Goal: Task Accomplishment & Management: Complete application form

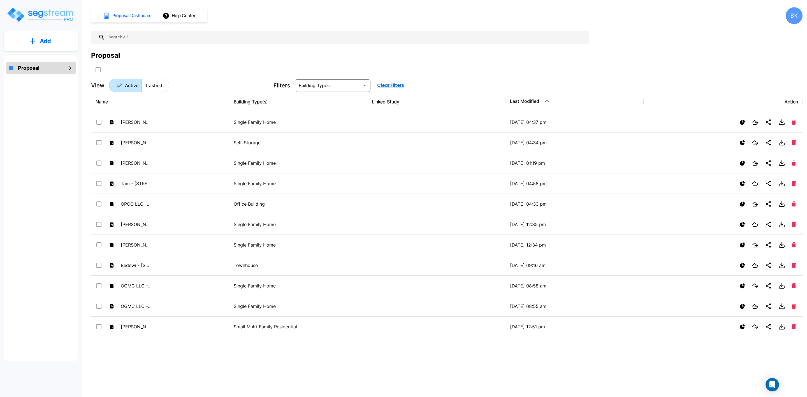
click at [45, 40] on p "Add" at bounding box center [45, 41] width 11 height 8
click at [43, 55] on p "Add Proposal" at bounding box center [44, 56] width 29 height 7
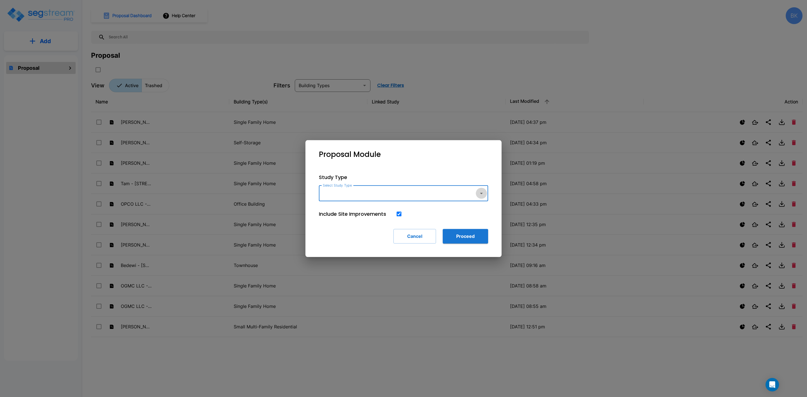
click at [482, 194] on icon "button" at bounding box center [481, 193] width 7 height 7
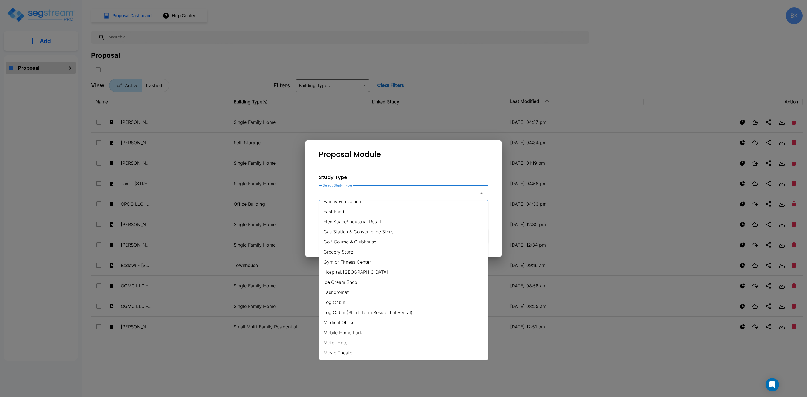
scroll to position [252, 0]
click at [341, 279] on li "Multi-Family Residential" at bounding box center [403, 279] width 169 height 10
type input "Multi-Family Residential"
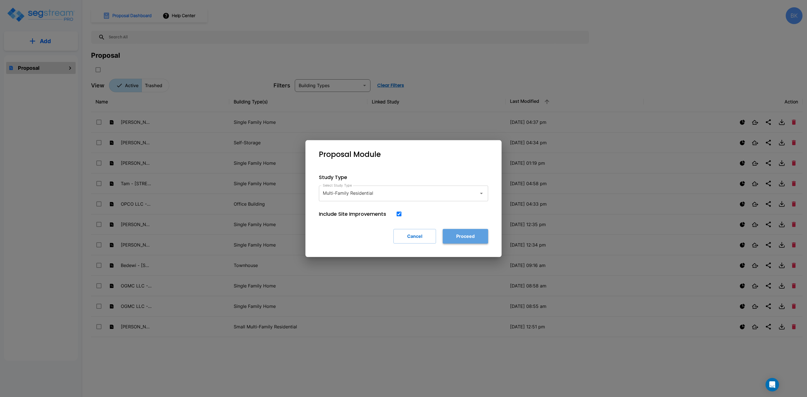
click at [468, 241] on button "Proceed" at bounding box center [465, 236] width 45 height 15
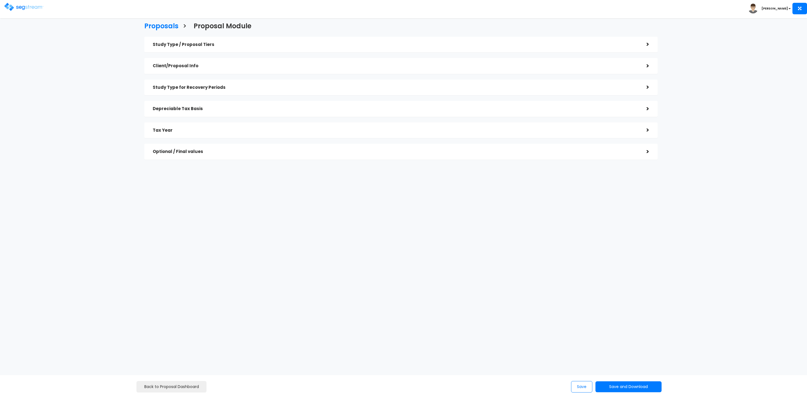
checkbox input "true"
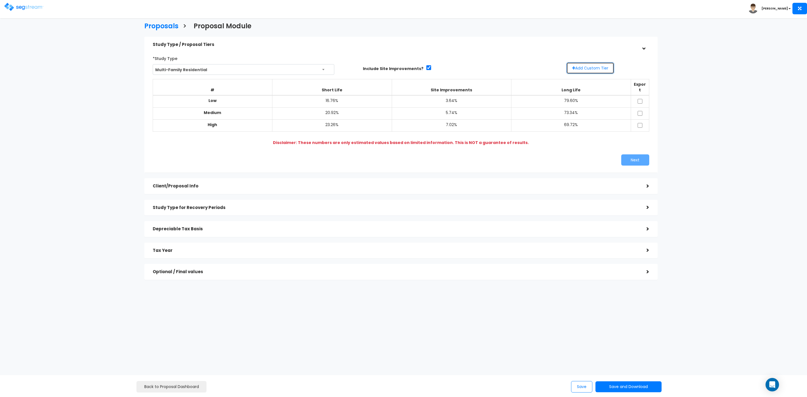
click at [596, 67] on button "Add Custom Tier" at bounding box center [591, 68] width 48 height 12
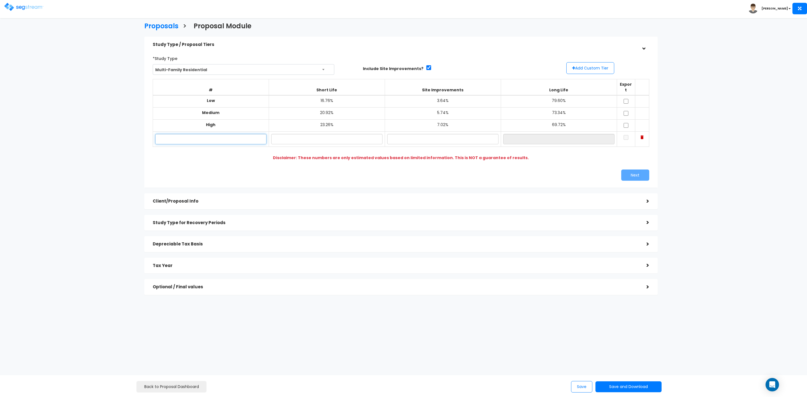
click at [195, 137] on input "text" at bounding box center [210, 139] width 111 height 10
click at [198, 134] on input "text" at bounding box center [210, 139] width 111 height 10
paste input "3060 Spanish valley Dr."
click at [226, 134] on input "Thrive - 3060 Spanish valley Dr." at bounding box center [210, 139] width 111 height 10
type input "Thrive - 3060 Spanish Valley Dr."
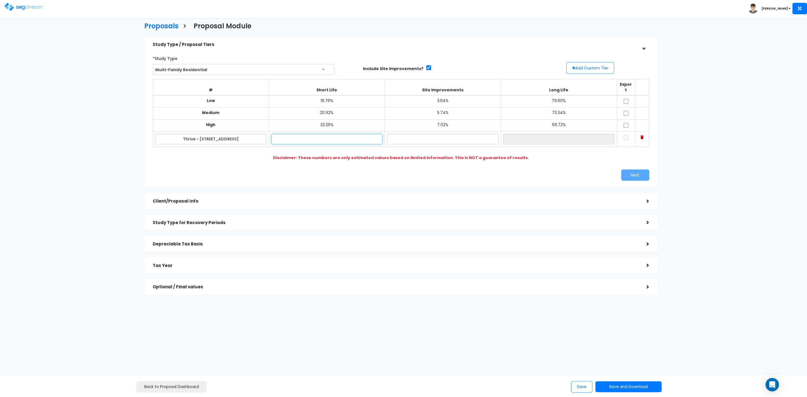
click at [332, 135] on input "text" at bounding box center [326, 139] width 111 height 10
click at [433, 134] on input "text" at bounding box center [442, 139] width 111 height 10
drag, startPoint x: 343, startPoint y: 134, endPoint x: 287, endPoint y: 136, distance: 56.4
click at [287, 136] on input "22.40%" at bounding box center [326, 139] width 111 height 10
type input "14.30%"
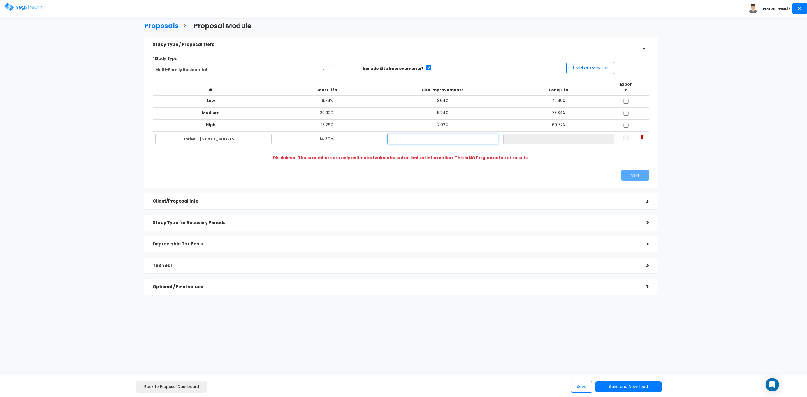
click at [429, 134] on input "text" at bounding box center [442, 139] width 111 height 10
type input "8.10%"
type input "77.60%"
click at [543, 135] on input "77.60%" at bounding box center [558, 139] width 111 height 10
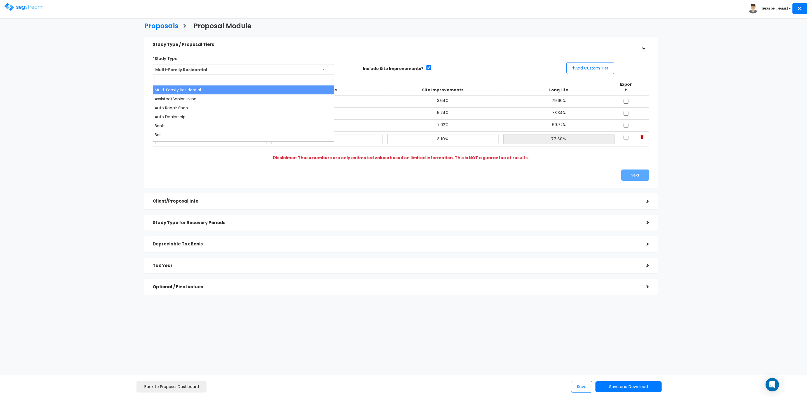
click at [322, 69] on span "Multi-Family Residential" at bounding box center [243, 69] width 181 height 11
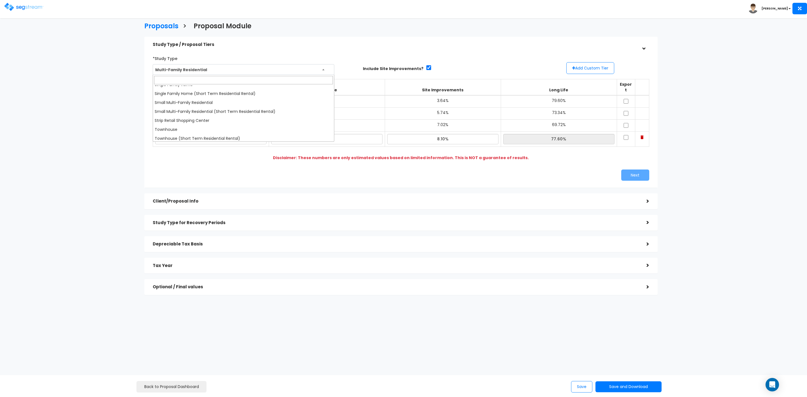
scroll to position [401, 0]
select select "144"
click at [352, 108] on td "20.92%" at bounding box center [327, 114] width 116 height 12
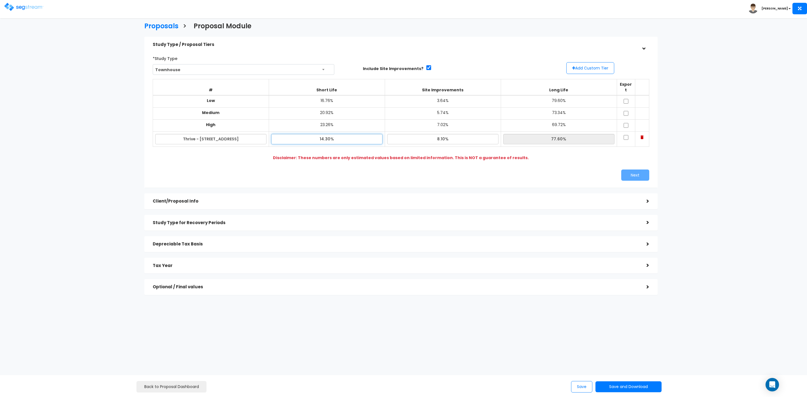
click at [353, 137] on input "14.30%" at bounding box center [326, 139] width 111 height 10
click at [588, 67] on button "Add Custom Tier" at bounding box center [591, 68] width 48 height 12
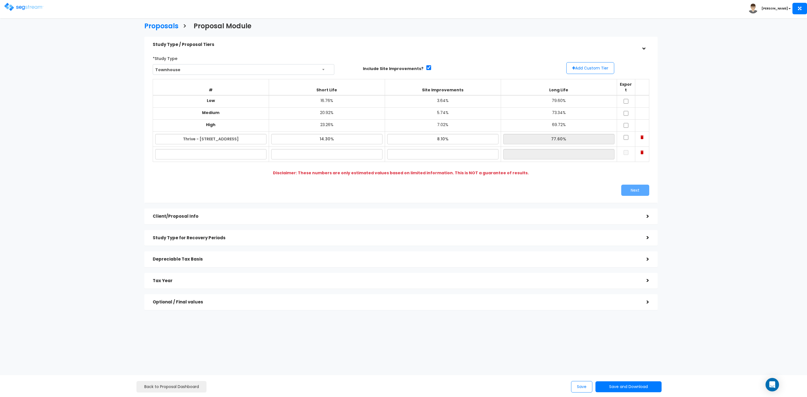
click at [643, 151] on img at bounding box center [642, 153] width 3 height 4
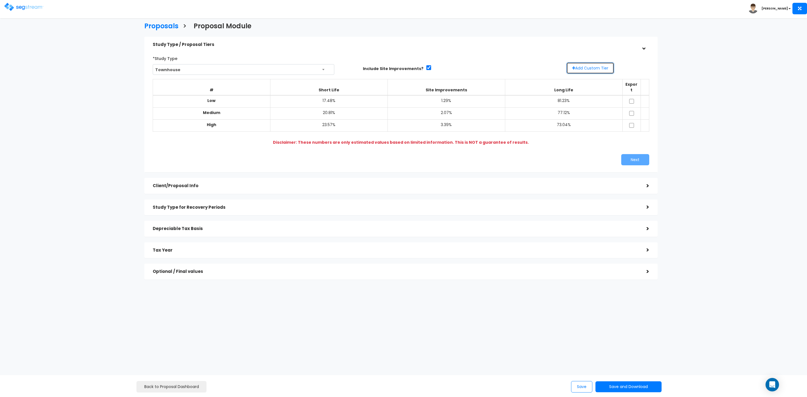
click at [584, 68] on button "Add Custom Tier" at bounding box center [591, 68] width 48 height 12
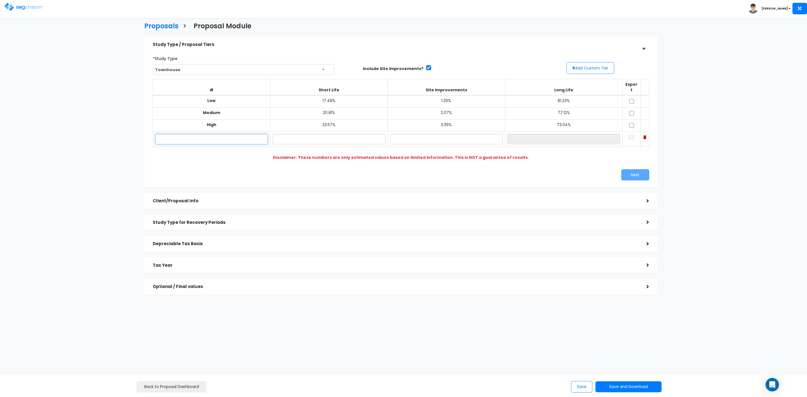
click at [252, 135] on input "text" at bounding box center [211, 139] width 113 height 10
click at [249, 135] on input "text" at bounding box center [211, 139] width 113 height 10
click at [330, 134] on input "text" at bounding box center [329, 139] width 113 height 10
type input "13.90%"
click at [439, 134] on input "text" at bounding box center [446, 139] width 113 height 10
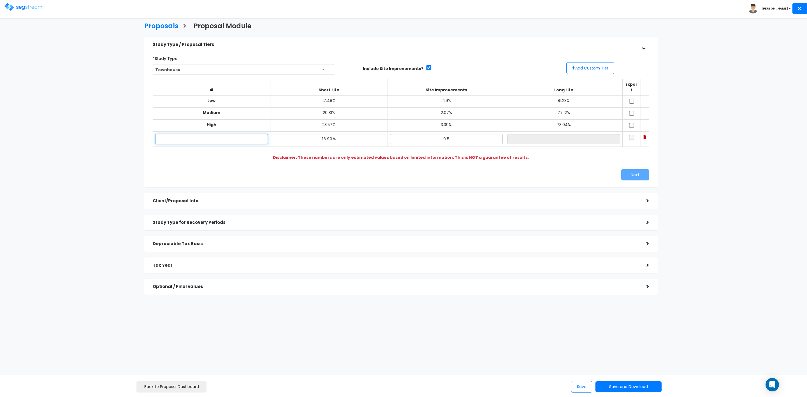
type input "9.50%"
type input "76.60%"
click at [230, 134] on input "text" at bounding box center [211, 139] width 113 height 10
paste input "3060 Spanish valley Dr."
click at [227, 134] on input "Thrive - 3060 Spanish valley Dr." at bounding box center [211, 139] width 113 height 10
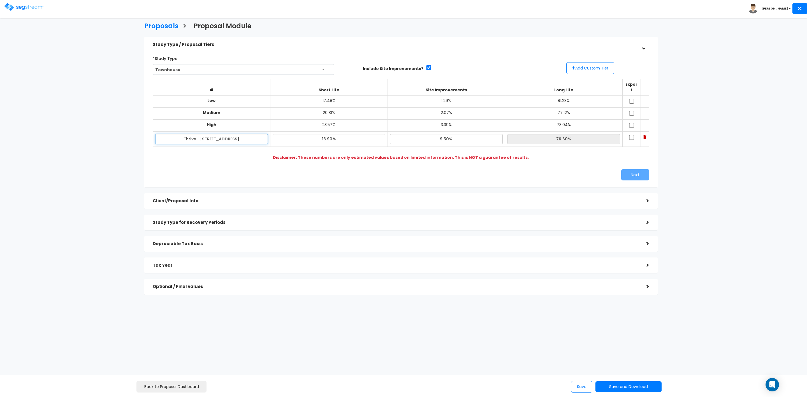
type input "Thrive - 3060 Spanish Valley Dr."
click at [629, 99] on input "checkbox" at bounding box center [632, 101] width 6 height 5
checkbox input "true"
click at [633, 111] on input "checkbox" at bounding box center [632, 113] width 6 height 5
checkbox input "true"
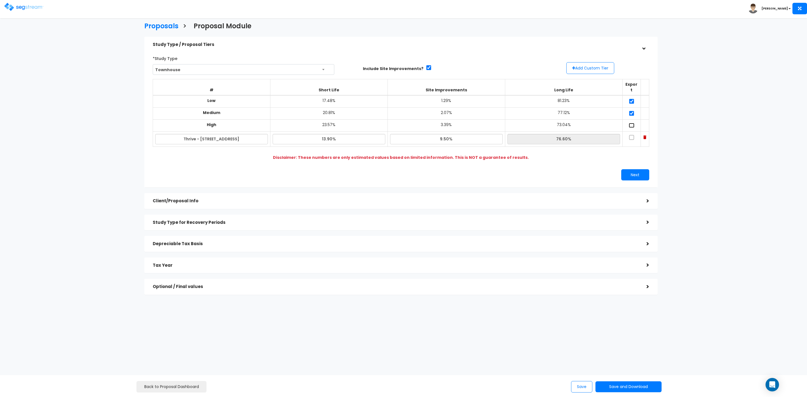
click at [632, 123] on input "checkbox" at bounding box center [632, 125] width 6 height 5
checkbox input "true"
click at [632, 135] on input "checkbox" at bounding box center [632, 137] width 6 height 5
checkbox input "true"
click at [633, 169] on button "Next" at bounding box center [635, 174] width 28 height 11
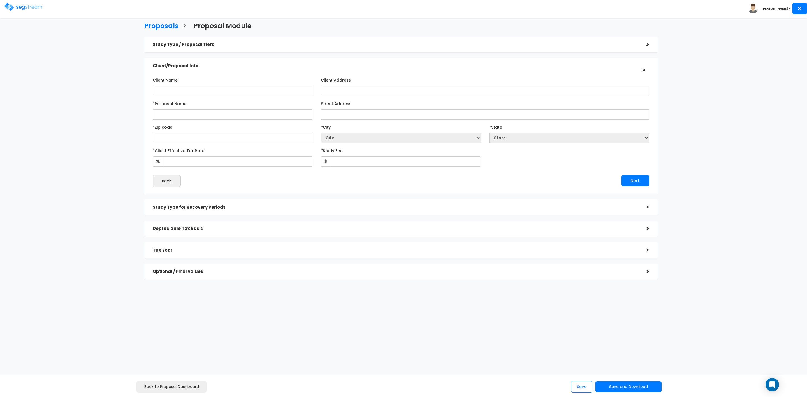
click at [633, 47] on div "Study Type / Proposal Tiers" at bounding box center [396, 45] width 486 height 10
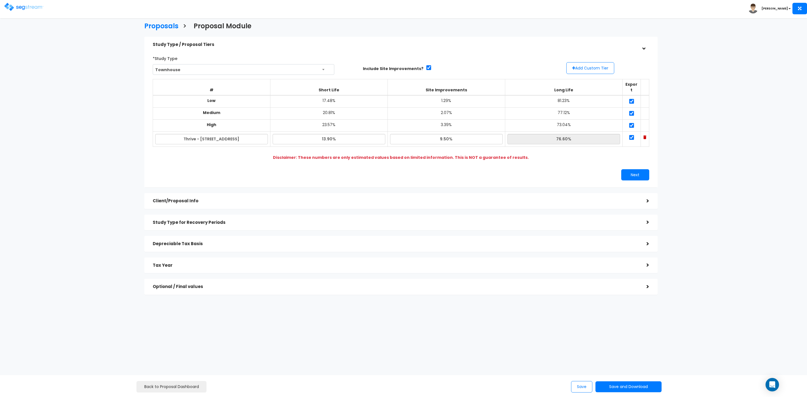
click at [310, 199] on h5 "Client/Proposal Info" at bounding box center [396, 201] width 486 height 5
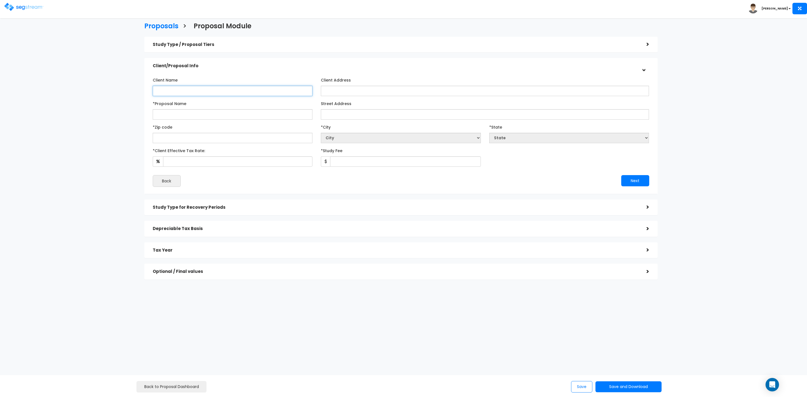
click at [234, 93] on input "Client Name" at bounding box center [233, 91] width 160 height 10
drag, startPoint x: 208, startPoint y: 91, endPoint x: 108, endPoint y: 91, distance: 100.4
click at [114, 91] on div "Proposals > Proposal Module Study Type / Proposal Tiers > *Study Type Multi-Fam…" at bounding box center [401, 152] width 666 height 415
type input "Desert Soul Villas, LLC"
click at [221, 116] on input "*Proposal Name" at bounding box center [233, 114] width 160 height 10
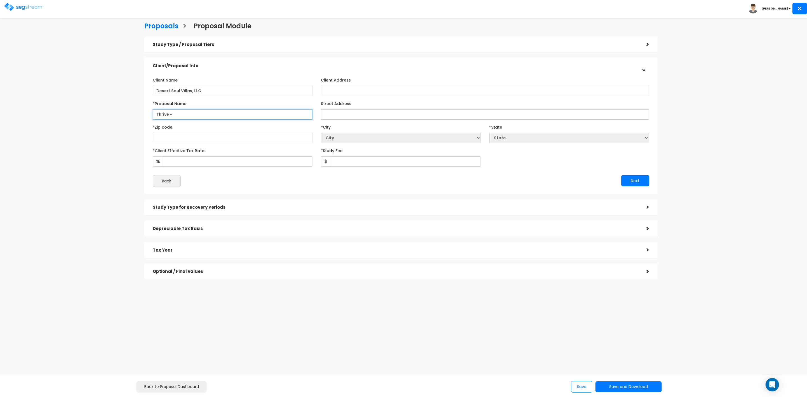
paste input "3060 Spanish valley Dr."
type input "Thrive - 3060 Spanish valley Dr"
click at [341, 115] on input "Street Address" at bounding box center [485, 114] width 328 height 10
paste input "3060 Spanish valley Dr."
type input "3060 Spanish valley Dr."
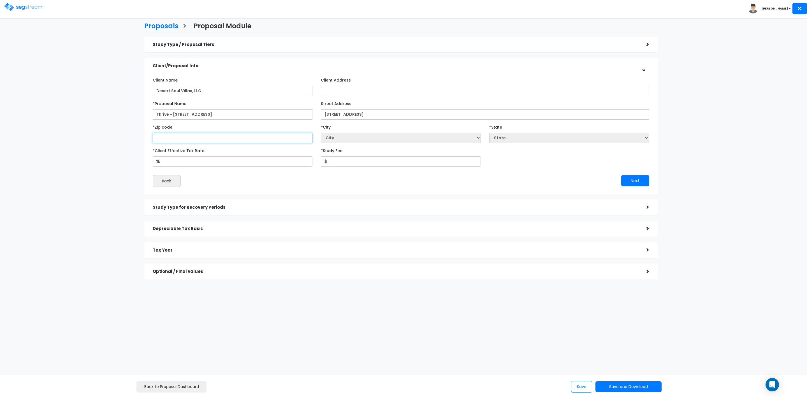
click at [219, 137] on input "text" at bounding box center [233, 138] width 160 height 10
click at [269, 159] on input "*Client Effective Tax Rate:" at bounding box center [238, 161] width 150 height 10
click at [288, 137] on input "text" at bounding box center [233, 138] width 160 height 10
type input "845"
select select "UT"
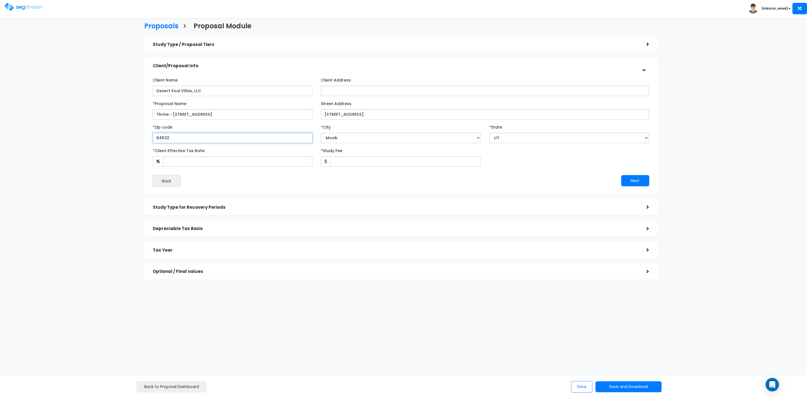
type input "84532"
click at [391, 136] on select "City Alpine Altamont Alton Altonah American Fork Aneth Annabella Antimony Auror…" at bounding box center [401, 138] width 160 height 10
click at [254, 164] on input "*Client Effective Tax Rate:" at bounding box center [238, 161] width 150 height 10
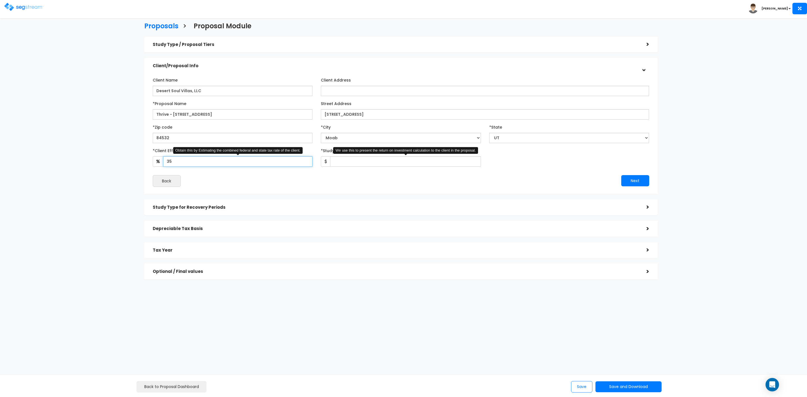
type input "35"
click at [343, 160] on input "*Study Fee" at bounding box center [405, 161] width 151 height 10
click at [365, 156] on input "*Study Fee" at bounding box center [405, 161] width 151 height 10
type input "12,600"
click at [633, 178] on button "Next" at bounding box center [635, 180] width 28 height 11
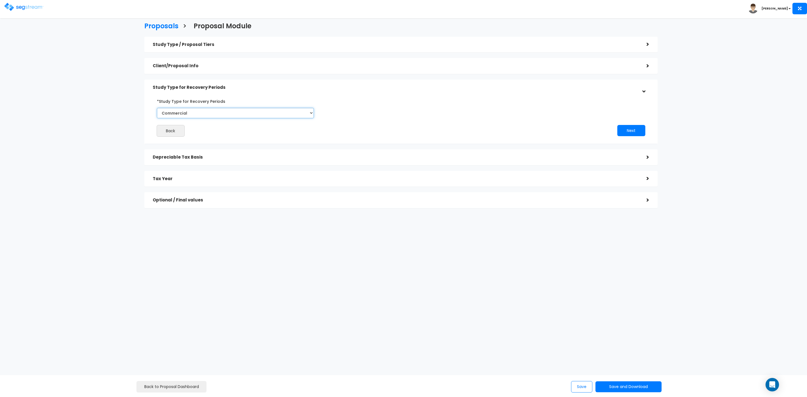
click at [311, 114] on select "Commercial Residential" at bounding box center [235, 113] width 157 height 10
select select "Residential"
click at [157, 108] on select "Commercial Residential" at bounding box center [235, 113] width 157 height 10
click at [635, 129] on button "Next" at bounding box center [632, 130] width 28 height 11
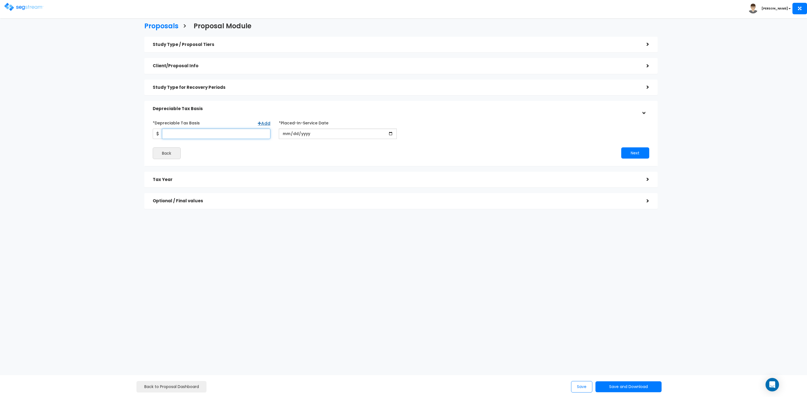
click at [205, 135] on input "*Depreciable Tax Basis" at bounding box center [216, 134] width 109 height 10
type input "22,035,238"
click at [312, 133] on input "date" at bounding box center [338, 134] width 118 height 10
type input "2025-12-31"
click at [412, 135] on input "*Purchase/Contract Date" at bounding box center [464, 134] width 118 height 10
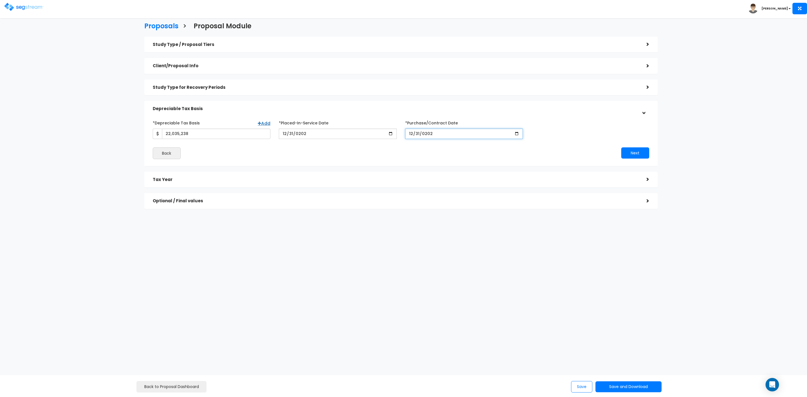
type input "2025-12-31"
click at [639, 153] on button "Next" at bounding box center [635, 152] width 28 height 11
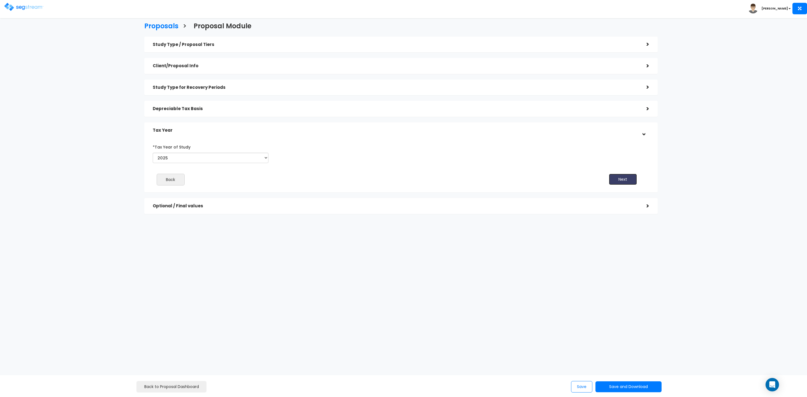
click at [629, 181] on button "Next" at bounding box center [623, 179] width 28 height 11
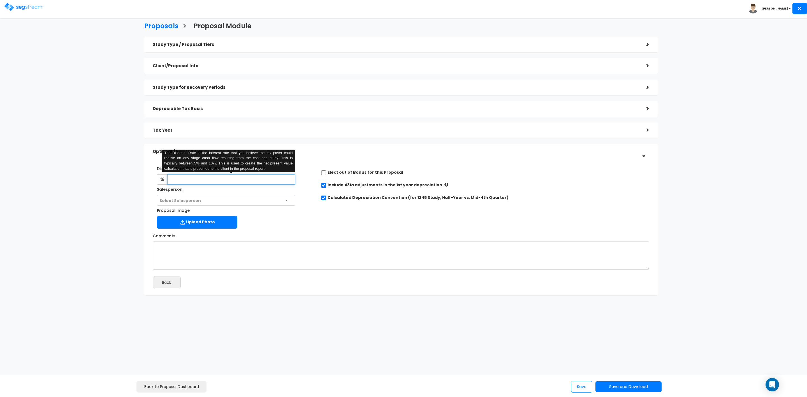
click at [200, 182] on input "text" at bounding box center [231, 179] width 128 height 10
type input "8"
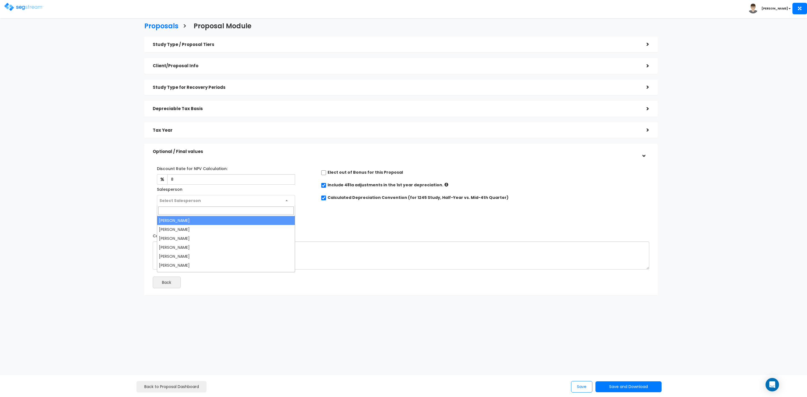
click at [188, 200] on span "Select Salesperson" at bounding box center [180, 201] width 41 height 6
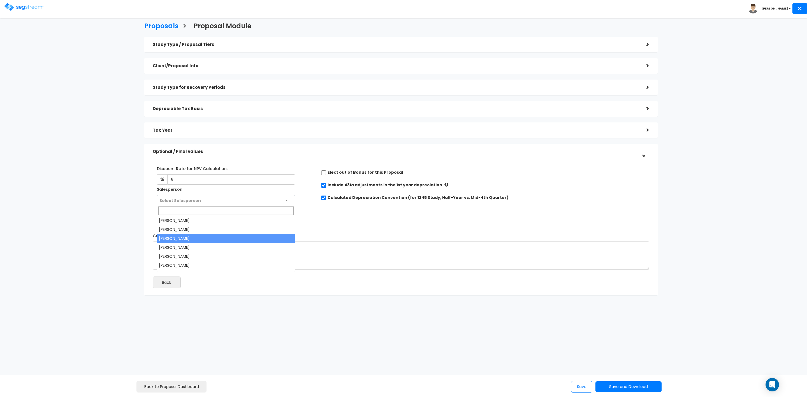
select select "173"
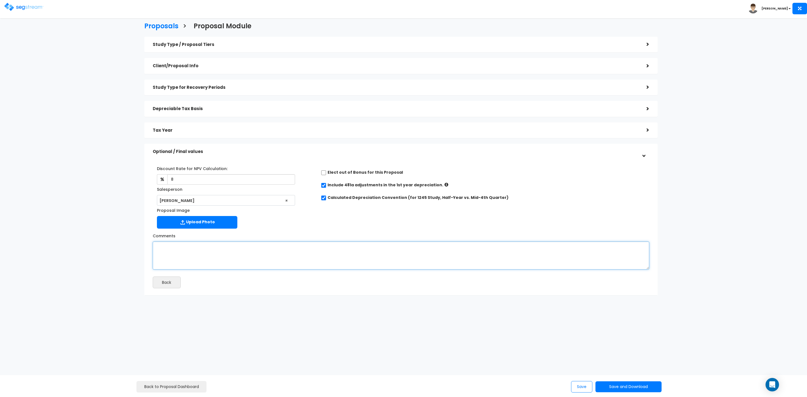
click at [205, 251] on textarea "Comments" at bounding box center [401, 256] width 497 height 28
click at [636, 385] on button "Save and Download" at bounding box center [629, 387] width 66 height 11
click at [637, 357] on link "Custom Proposal" at bounding box center [643, 358] width 88 height 13
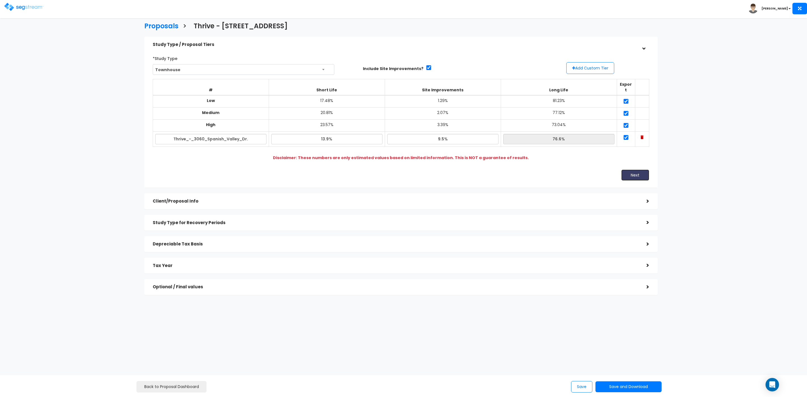
click at [639, 170] on button "Next" at bounding box center [635, 175] width 28 height 11
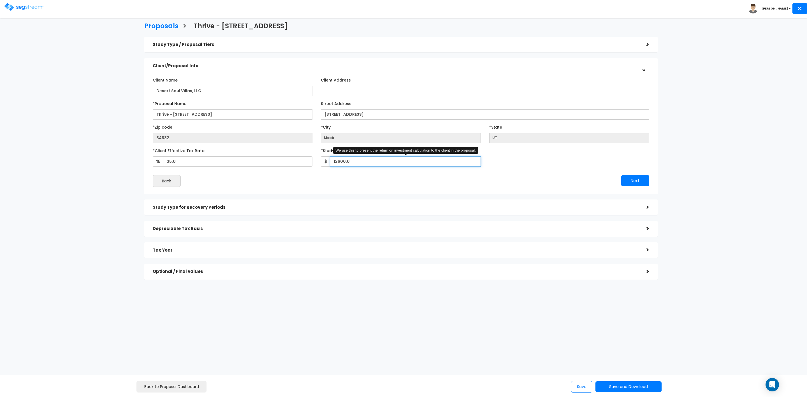
drag, startPoint x: 362, startPoint y: 164, endPoint x: 313, endPoint y: 164, distance: 49.6
click at [315, 164] on div "*Client Effective Tax Rate: 35.0 *Study Fee 12600.0" at bounding box center [401, 156] width 505 height 21
drag, startPoint x: 360, startPoint y: 165, endPoint x: 310, endPoint y: 162, distance: 49.7
click at [320, 162] on div "*Study Fee 12600 We use this to present the return on investment calculation to…" at bounding box center [401, 156] width 168 height 21
type input "8,730"
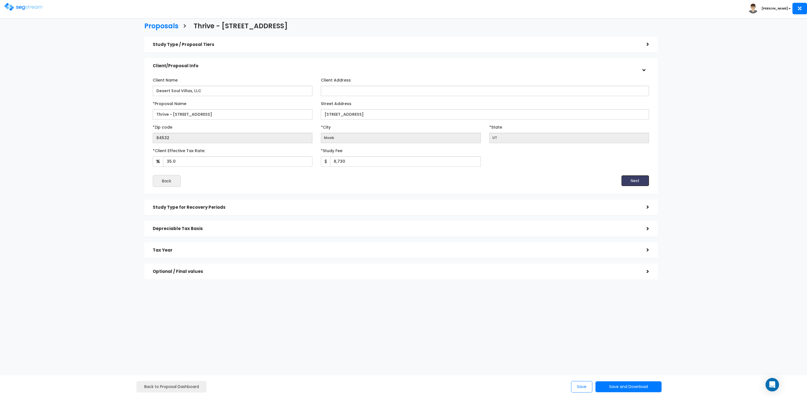
click at [640, 180] on button "Next" at bounding box center [635, 180] width 28 height 11
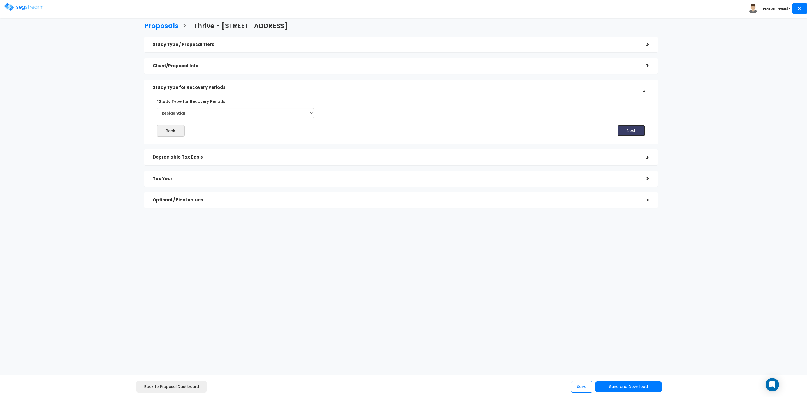
click at [629, 128] on button "Next" at bounding box center [632, 130] width 28 height 11
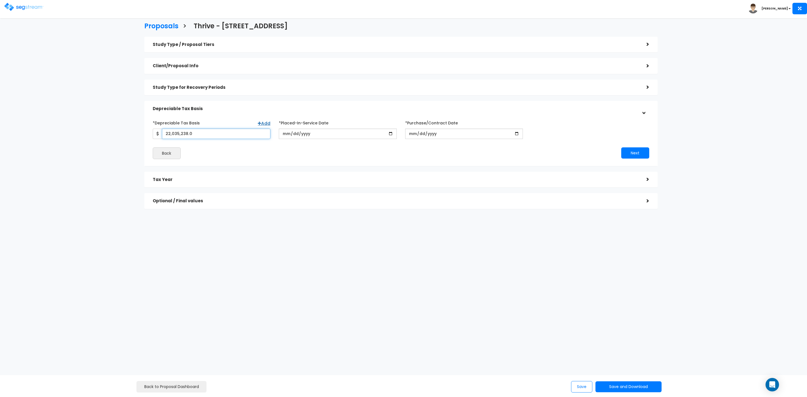
drag, startPoint x: 201, startPoint y: 135, endPoint x: 131, endPoint y: 136, distance: 70.4
click at [132, 136] on div "Proposals > Thrive - 3060 Spanish valley Dr Study Type / Proposal Tiers > *Stud…" at bounding box center [401, 117] width 666 height 345
drag, startPoint x: 217, startPoint y: 132, endPoint x: 141, endPoint y: 134, distance: 76.3
click at [142, 133] on div "Study Type / Proposal Tiers > *Study Type Townhouse Assisted/Senior Living" at bounding box center [401, 126] width 522 height 184
type input "27,220,000"
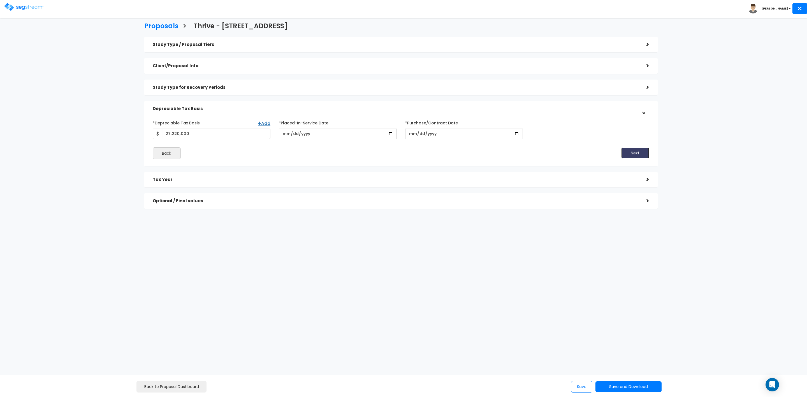
click at [627, 154] on button "Next" at bounding box center [635, 152] width 28 height 11
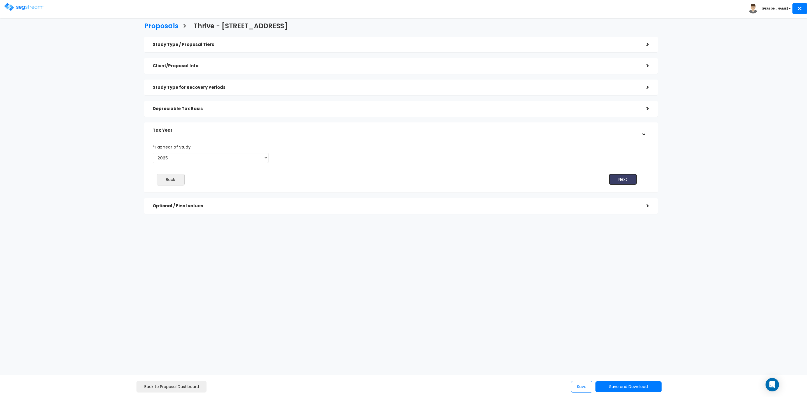
click at [625, 175] on button "Next" at bounding box center [623, 179] width 28 height 11
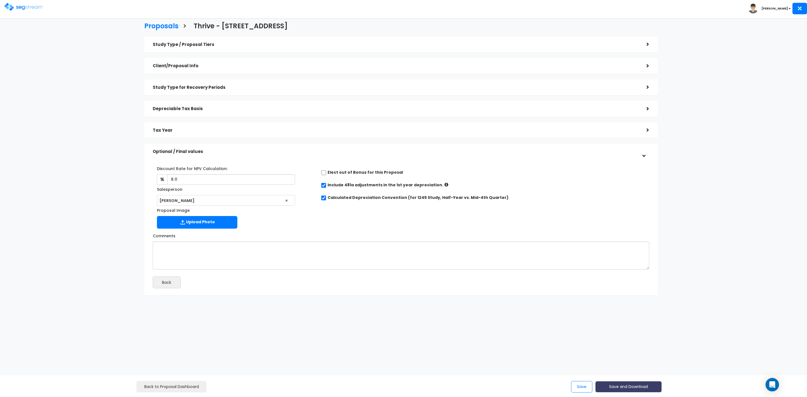
click at [637, 387] on button "Save and Download" at bounding box center [629, 387] width 66 height 11
click at [637, 357] on link "Custom Proposal" at bounding box center [643, 358] width 88 height 13
click at [231, 41] on div "Study Type / Proposal Tiers" at bounding box center [396, 45] width 486 height 10
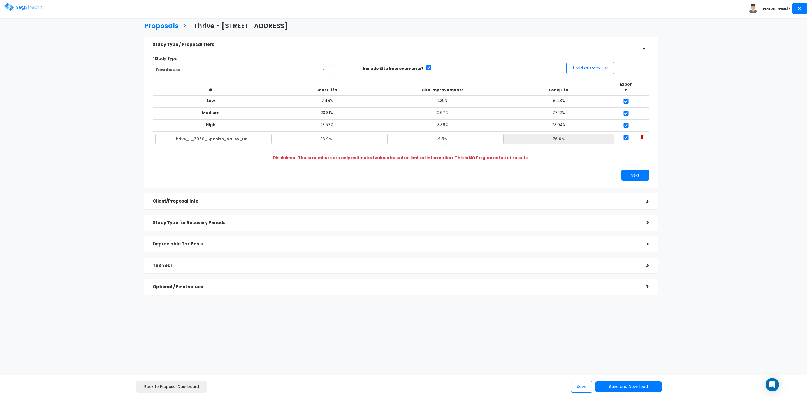
click at [645, 197] on div ">" at bounding box center [643, 201] width 11 height 9
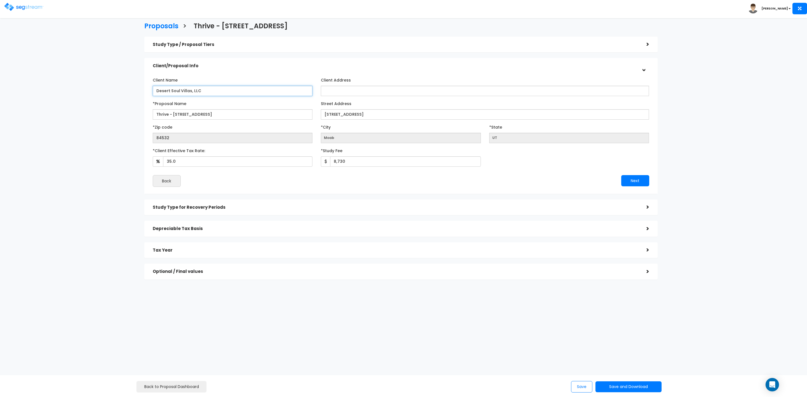
drag, startPoint x: 176, startPoint y: 91, endPoint x: 177, endPoint y: 94, distance: 3.9
click at [177, 92] on input "Desert Soul Villas, LLC" at bounding box center [233, 91] width 160 height 10
type input "Desert Sol Villas, LLC"
click at [628, 181] on button "Next" at bounding box center [635, 180] width 28 height 11
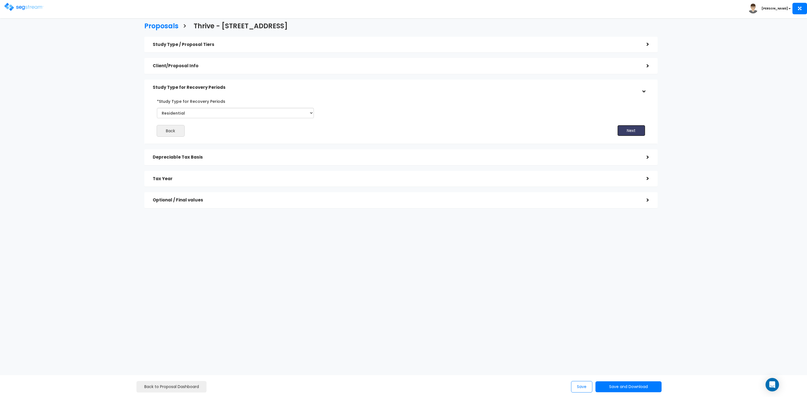
click at [631, 134] on button "Next" at bounding box center [632, 130] width 28 height 11
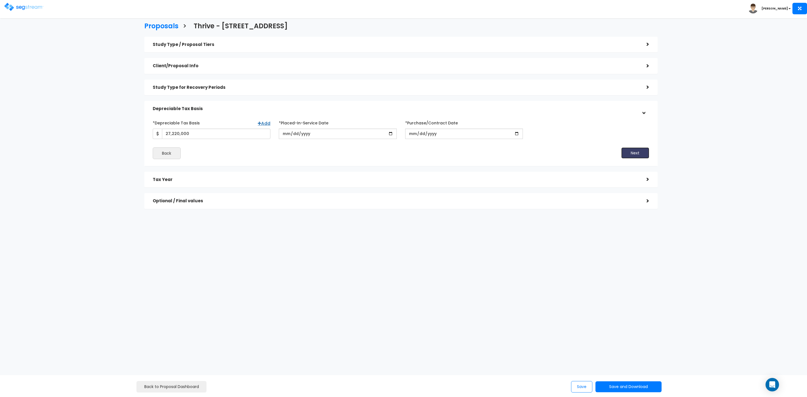
click at [640, 149] on button "Next" at bounding box center [635, 152] width 28 height 11
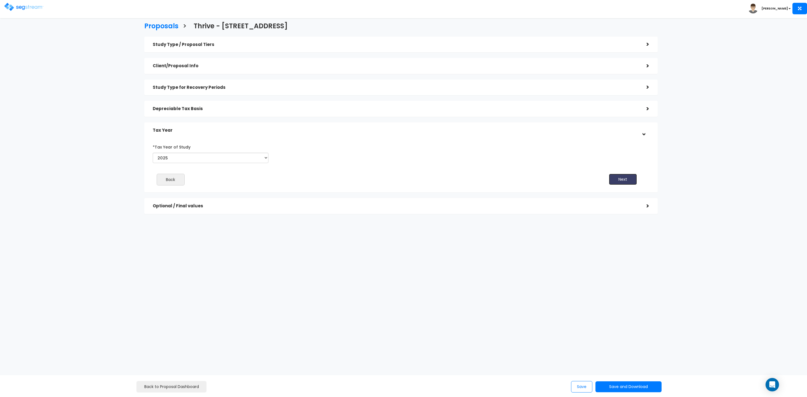
click at [632, 179] on button "Next" at bounding box center [623, 179] width 28 height 11
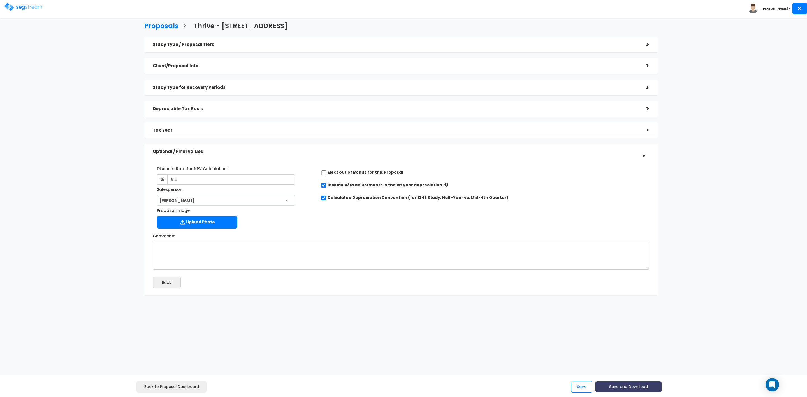
click at [627, 386] on button "Save and Download" at bounding box center [629, 387] width 66 height 11
click at [627, 357] on link "Custom Proposal" at bounding box center [643, 358] width 88 height 13
click at [578, 386] on button "Save" at bounding box center [581, 386] width 21 height 11
click at [24, 6] on img at bounding box center [23, 7] width 39 height 8
click at [153, 26] on h3 "Proposals" at bounding box center [161, 26] width 34 height 9
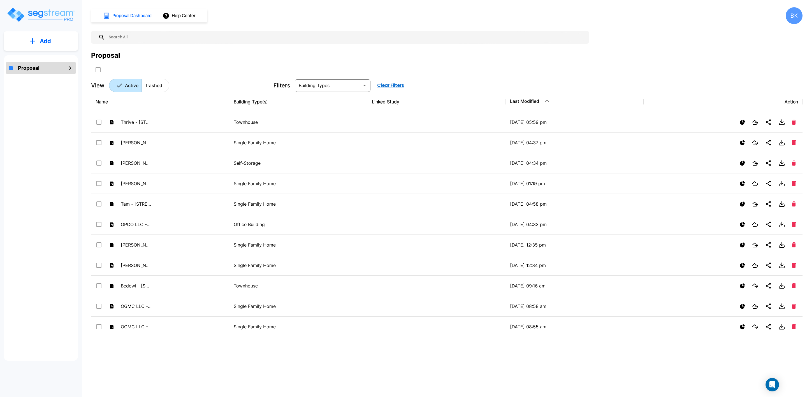
click at [47, 42] on p "Add" at bounding box center [45, 41] width 11 height 8
click at [49, 55] on p "Add Proposal" at bounding box center [44, 56] width 29 height 7
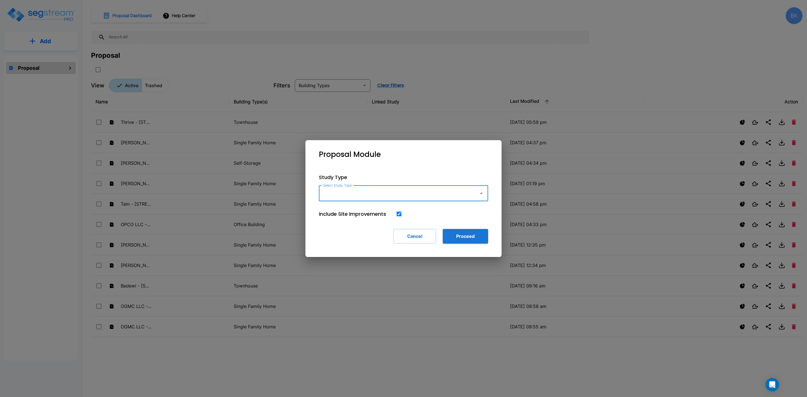
click at [396, 186] on div "Select Study Type" at bounding box center [403, 194] width 169 height 16
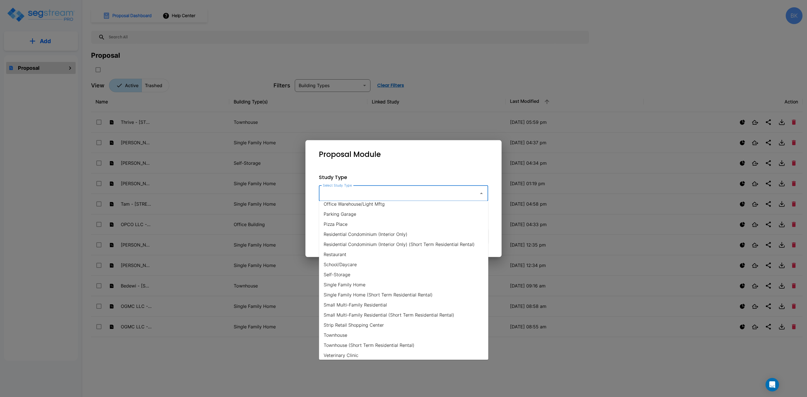
scroll to position [350, 0]
click at [368, 283] on li "Single Family Home" at bounding box center [403, 282] width 169 height 10
type input "Single Family Home"
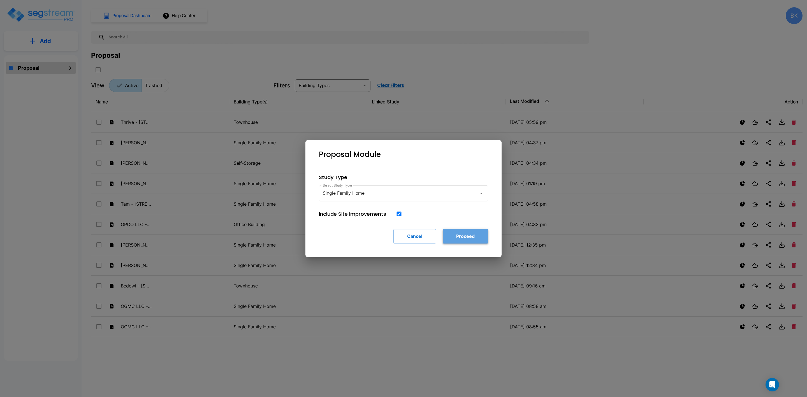
click at [480, 234] on button "Proceed" at bounding box center [465, 236] width 45 height 15
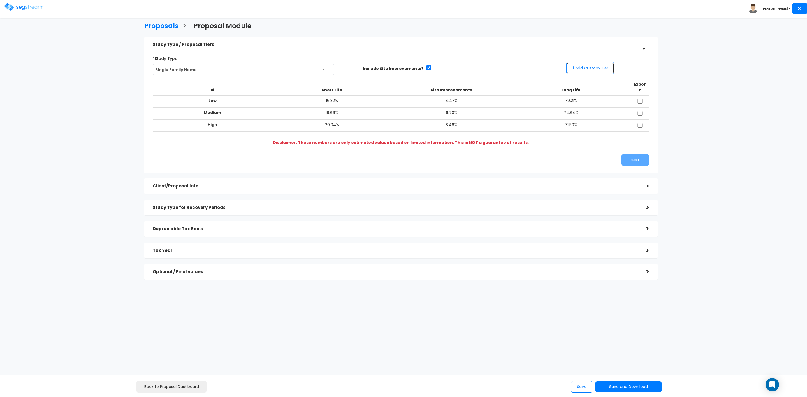
click at [589, 67] on button "Add Custom Tier" at bounding box center [591, 68] width 48 height 12
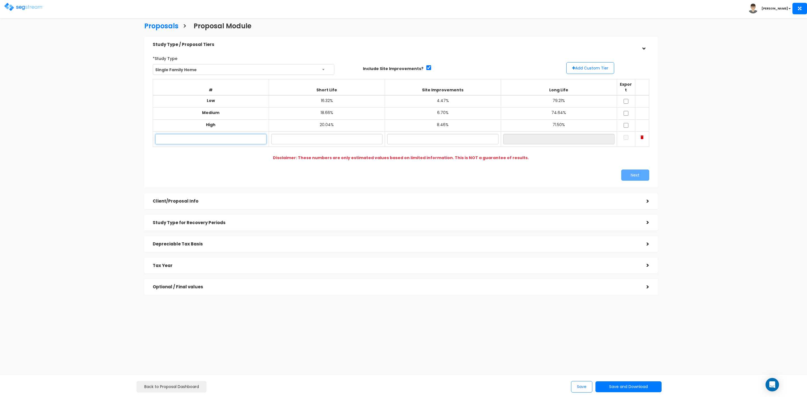
click at [190, 136] on input "text" at bounding box center [210, 139] width 111 height 10
type input "Mainz - 72-1058 Puukala Rd"
click at [323, 138] on input "text" at bounding box center [326, 139] width 111 height 10
type input "18.64%"
click at [421, 134] on input "text" at bounding box center [442, 139] width 111 height 10
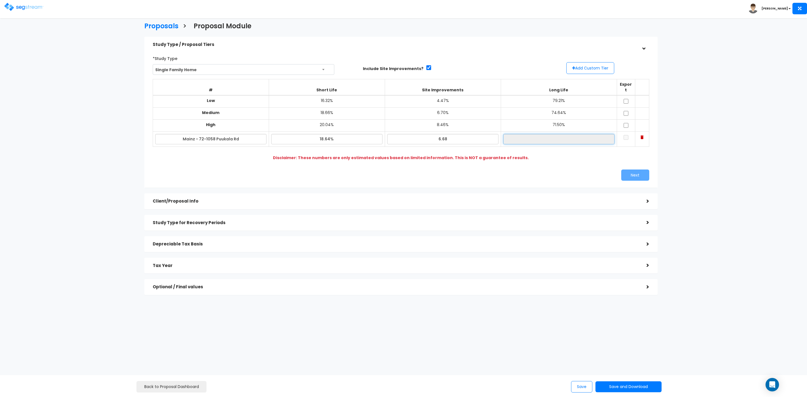
type input "6.68%"
type input "74.68%"
click at [546, 134] on input "74.68%" at bounding box center [558, 139] width 111 height 10
click at [628, 99] on input "checkbox" at bounding box center [626, 101] width 6 height 5
checkbox input "true"
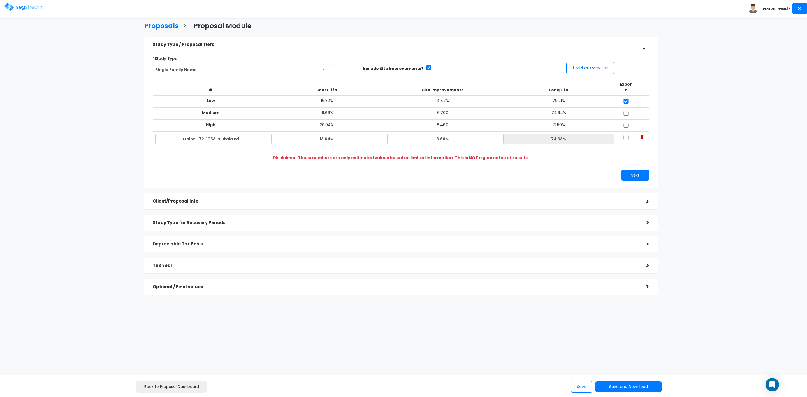
click at [627, 108] on td at bounding box center [626, 114] width 18 height 12
click at [625, 111] on input "checkbox" at bounding box center [626, 113] width 6 height 5
checkbox input "true"
drag, startPoint x: 627, startPoint y: 119, endPoint x: 625, endPoint y: 126, distance: 7.7
click at [627, 123] on input "checkbox" at bounding box center [626, 125] width 6 height 5
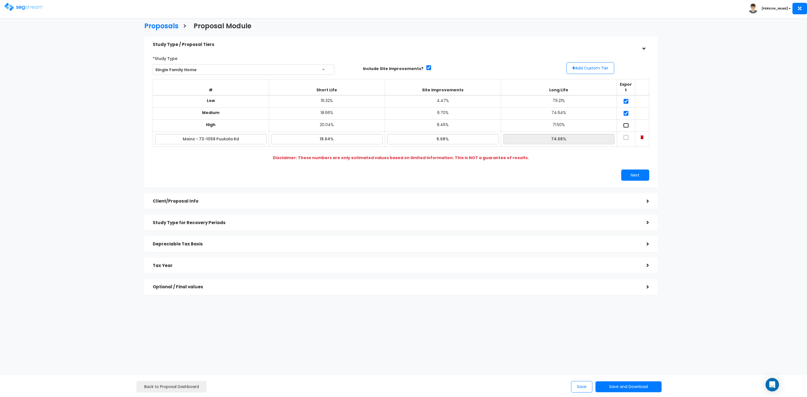
checkbox input "true"
click at [624, 135] on input "checkbox" at bounding box center [626, 137] width 6 height 5
checkbox input "true"
click at [642, 172] on button "Next" at bounding box center [635, 175] width 28 height 11
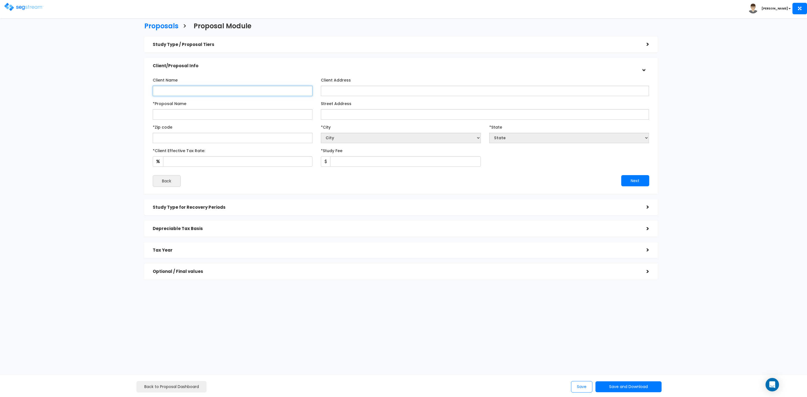
click at [237, 93] on input "Client Name" at bounding box center [233, 91] width 160 height 10
type input "Alma Mainz"
click at [243, 114] on input "*Proposal Name" at bounding box center [233, 114] width 160 height 10
type input "Mainz - 72-1058 Puukala Rd"
click at [344, 114] on input "Street Address" at bounding box center [485, 114] width 328 height 10
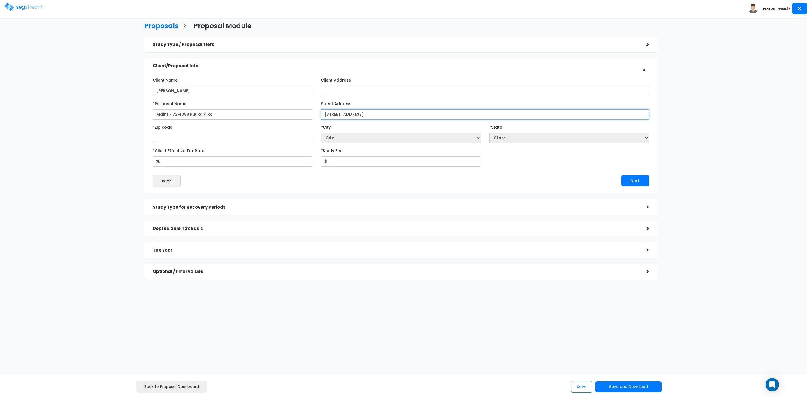
type input "72-1058 Puukala Rd"
select select "National Average"
type input "96"
select select "CA"
type input "9674"
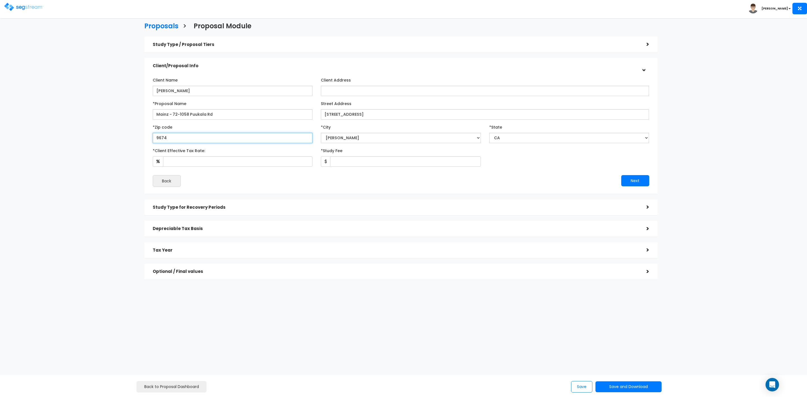
select select "HI"
type input "96740"
click at [216, 160] on input "*Client Effective Tax Rate:" at bounding box center [238, 161] width 150 height 10
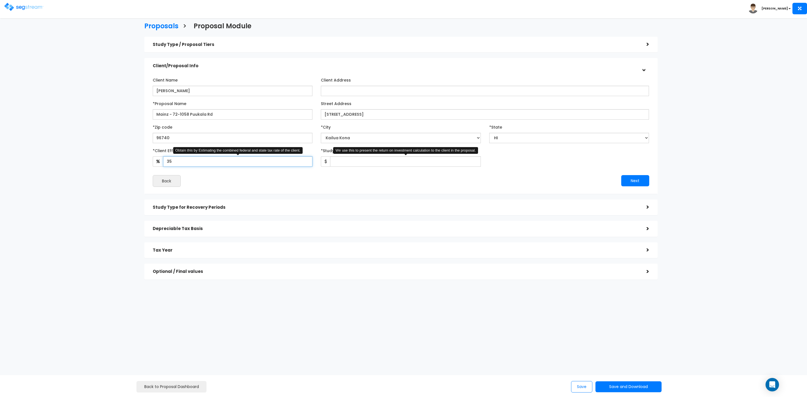
type input "35"
click at [405, 163] on input "*Study Fee" at bounding box center [405, 161] width 151 height 10
type input "2,897"
click at [642, 178] on button "Next" at bounding box center [635, 180] width 28 height 11
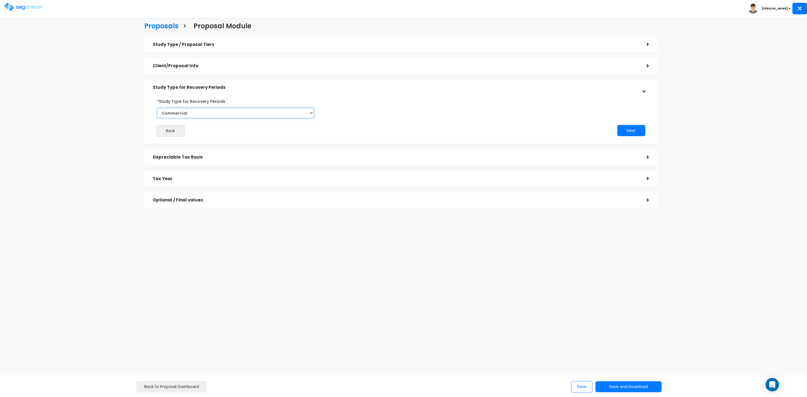
click at [258, 112] on select "Commercial Residential" at bounding box center [235, 113] width 157 height 10
select select "Residential"
click at [157, 108] on select "Commercial Residential" at bounding box center [235, 113] width 157 height 10
click at [627, 130] on button "Next" at bounding box center [632, 130] width 28 height 11
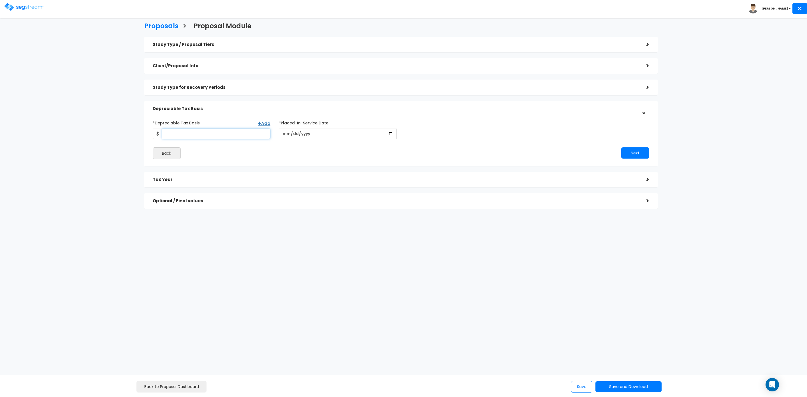
click at [194, 133] on input "*Depreciable Tax Basis" at bounding box center [216, 134] width 109 height 10
type input "350,000"
click at [287, 131] on input "date" at bounding box center [338, 134] width 118 height 10
type input "2022-01-01"
click at [632, 153] on button "Next" at bounding box center [635, 152] width 28 height 11
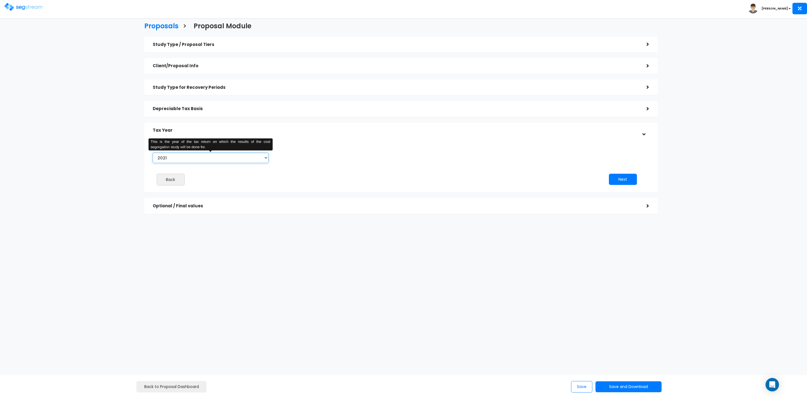
click at [262, 158] on select "2021 2022 2023 2024 2025 2026" at bounding box center [211, 158] width 116 height 10
select select "2025"
click at [153, 153] on select "2021 2022 2023 2024 2025 2026" at bounding box center [211, 158] width 116 height 10
click at [621, 179] on button "Next" at bounding box center [623, 179] width 28 height 11
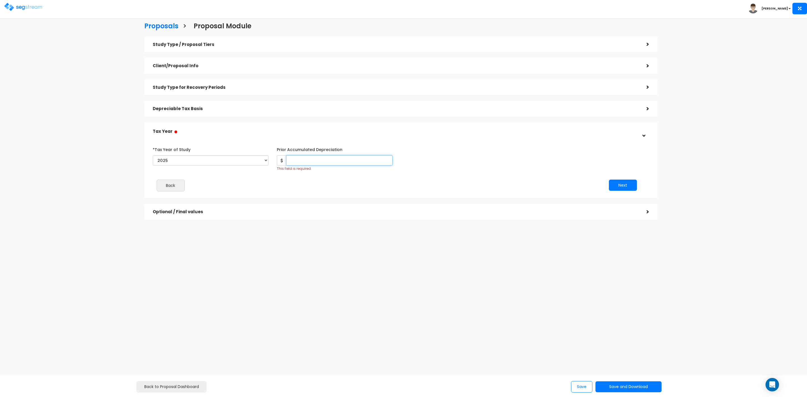
click at [329, 161] on input "Prior Accumulated Depreciation" at bounding box center [339, 160] width 107 height 10
click at [354, 159] on input "Prior Accumulated Depreciation" at bounding box center [339, 160] width 107 height 10
type input "37,362"
click at [620, 187] on button "Next" at bounding box center [623, 185] width 28 height 11
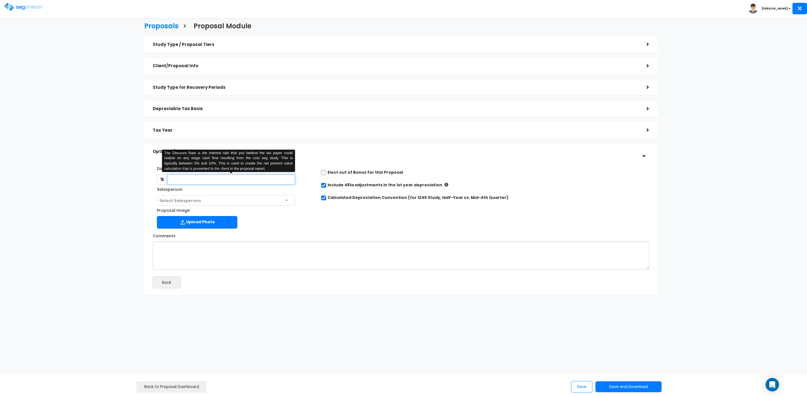
click at [189, 179] on input "text" at bounding box center [231, 179] width 128 height 10
type input "8"
click at [198, 199] on span "Select Salesperson" at bounding box center [226, 200] width 138 height 11
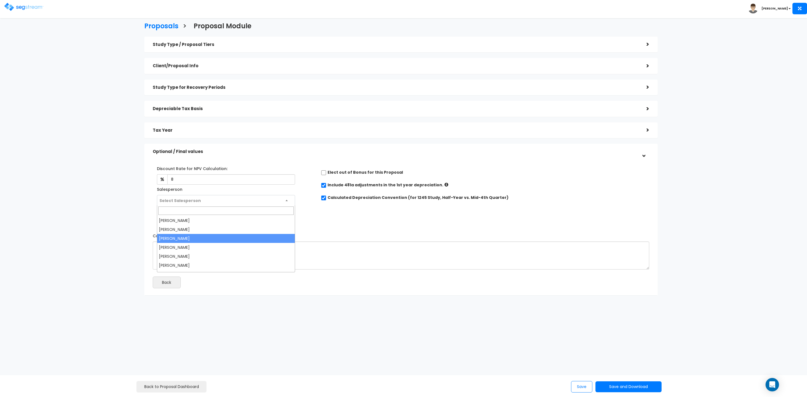
select select "173"
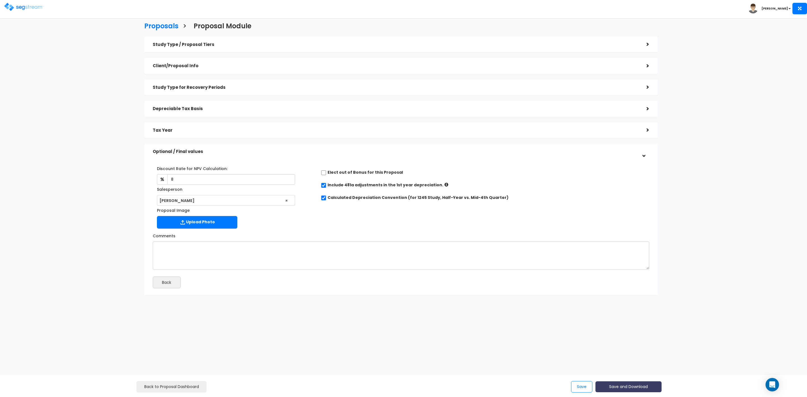
click at [625, 388] on button "Save and Download" at bounding box center [629, 387] width 66 height 11
click at [625, 357] on link "Custom Proposal" at bounding box center [643, 358] width 88 height 13
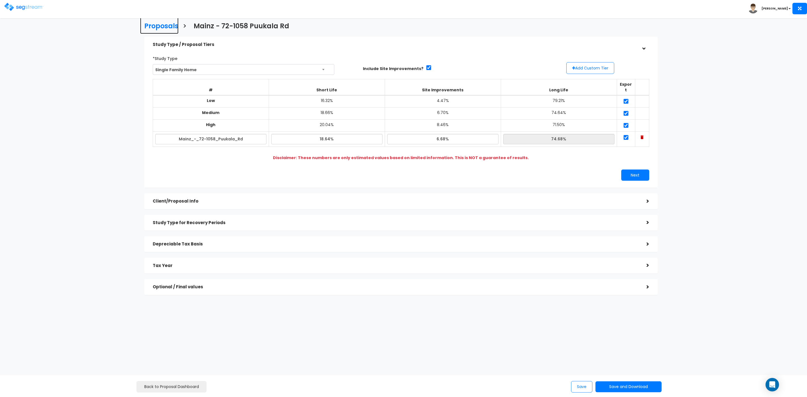
click at [156, 22] on h3 "Proposals" at bounding box center [161, 26] width 34 height 9
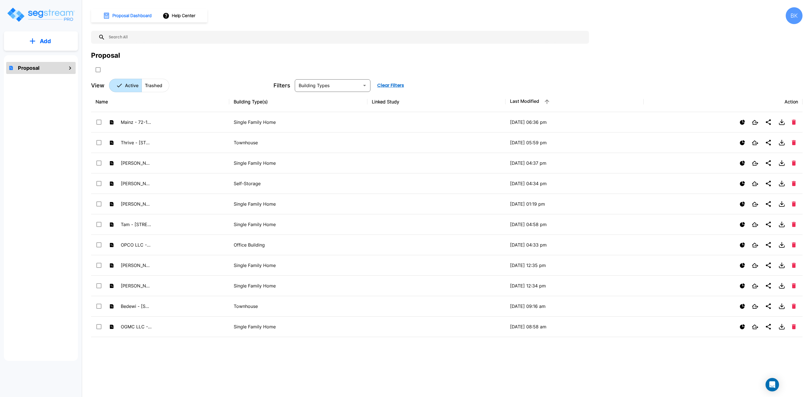
click at [50, 41] on p "Add" at bounding box center [45, 41] width 11 height 8
click at [54, 57] on p "Add Proposal" at bounding box center [44, 56] width 29 height 7
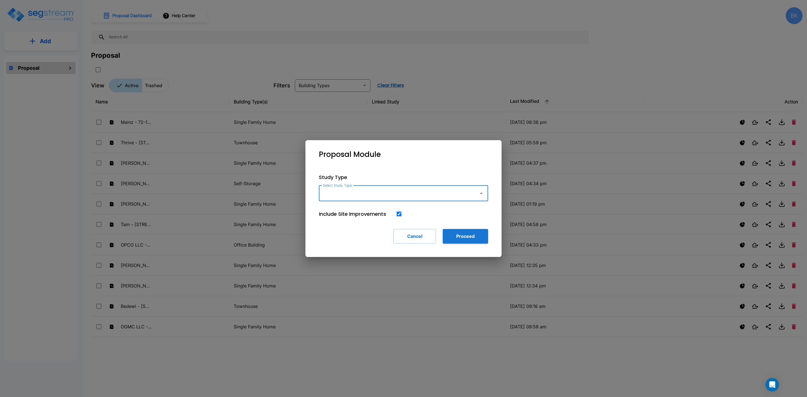
click at [353, 193] on input "Select Study Type" at bounding box center [398, 193] width 152 height 11
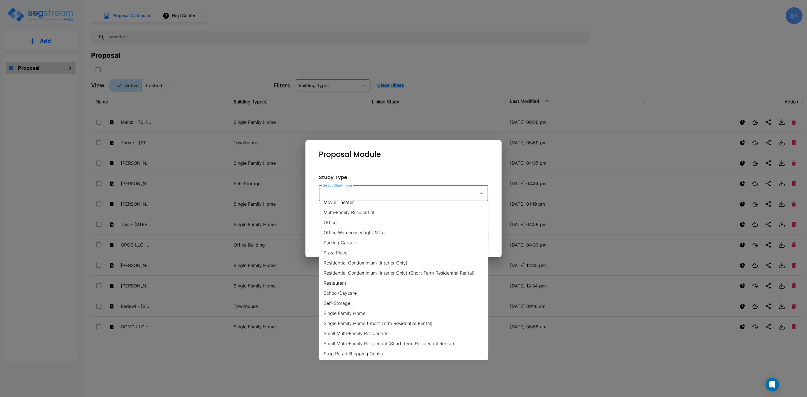
scroll to position [336, 0]
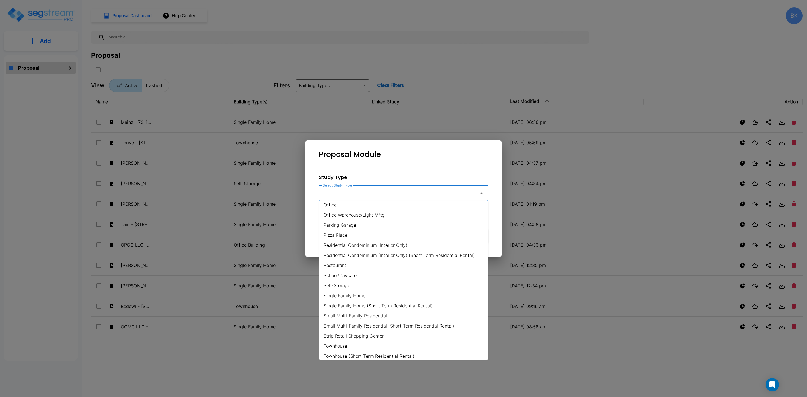
click at [357, 292] on li "Single Family Home" at bounding box center [403, 296] width 169 height 10
type input "Single Family Home"
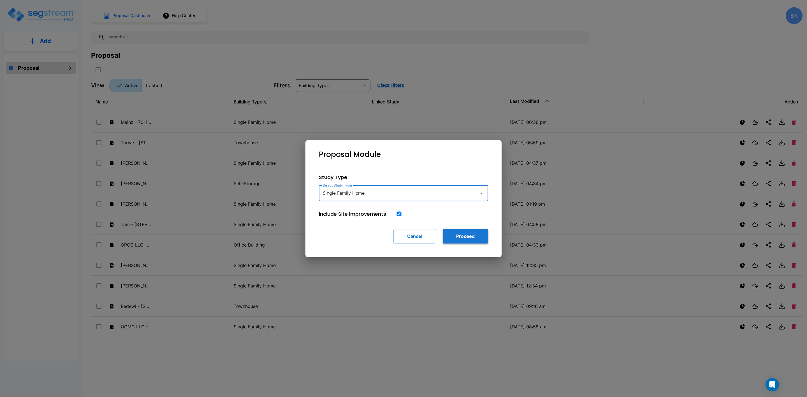
click at [463, 236] on button "Proceed" at bounding box center [465, 236] width 45 height 15
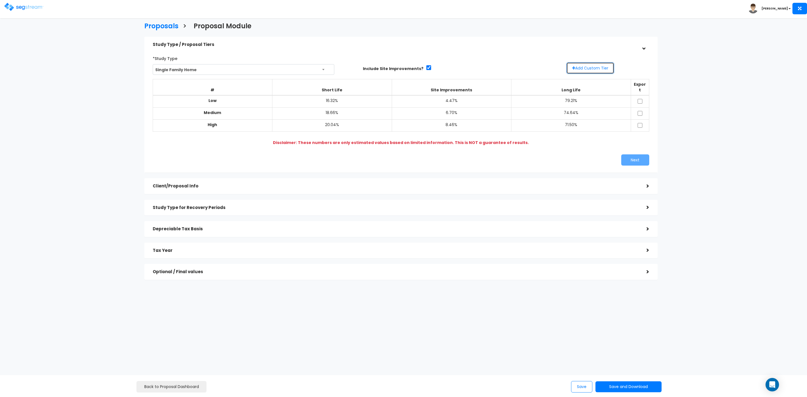
click at [588, 69] on button "Add Custom Tier" at bounding box center [591, 68] width 48 height 12
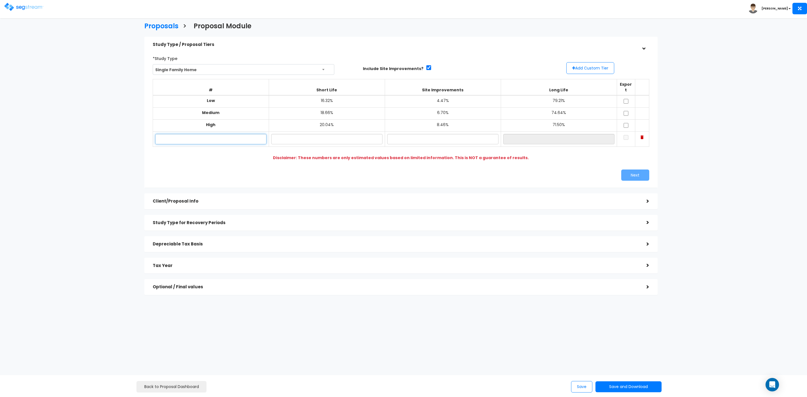
click at [200, 134] on input "text" at bounding box center [210, 139] width 111 height 10
type input "[GEOGRAPHIC_DATA] - 64-5230 Mani Waimea"
click at [326, 134] on input "text" at bounding box center [326, 139] width 111 height 10
type input "18.67%"
click at [434, 134] on input "text" at bounding box center [442, 139] width 111 height 10
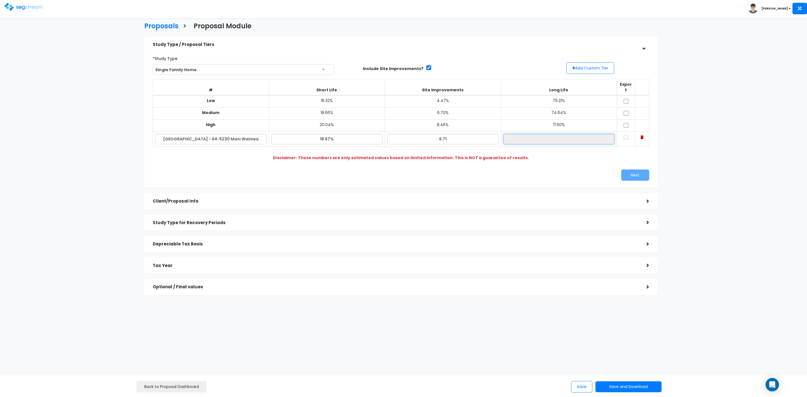
type input "6.71%"
type input "74.62%"
click at [578, 135] on input "74.62%" at bounding box center [558, 139] width 111 height 10
click at [625, 99] on input "checkbox" at bounding box center [626, 101] width 6 height 5
checkbox input "true"
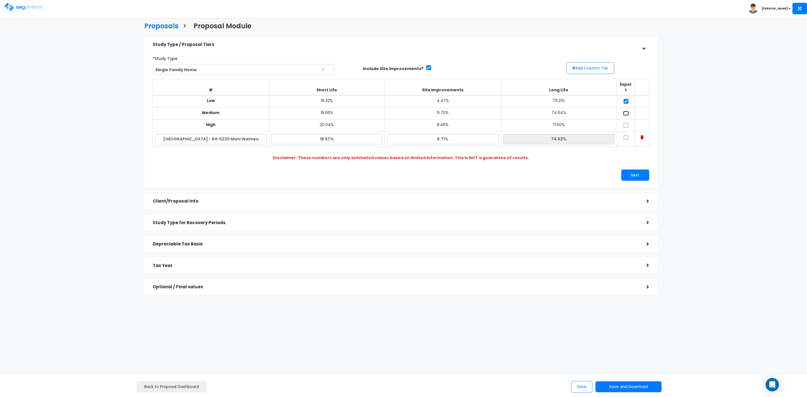
click at [628, 111] on input "checkbox" at bounding box center [626, 113] width 6 height 5
checkbox input "true"
click at [627, 123] on input "checkbox" at bounding box center [626, 125] width 6 height 5
checkbox input "true"
drag, startPoint x: 627, startPoint y: 132, endPoint x: 622, endPoint y: 144, distance: 12.3
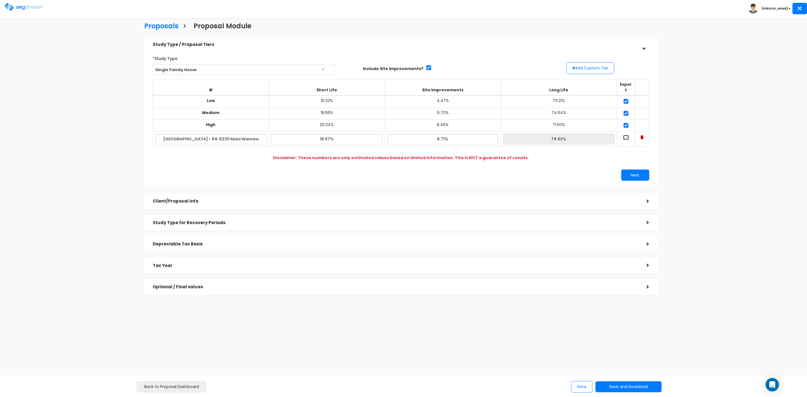
click at [627, 135] on input "checkbox" at bounding box center [626, 137] width 6 height 5
checkbox input "true"
drag, startPoint x: 633, startPoint y: 171, endPoint x: 636, endPoint y: 172, distance: 3.0
click at [634, 171] on button "Next" at bounding box center [635, 175] width 28 height 11
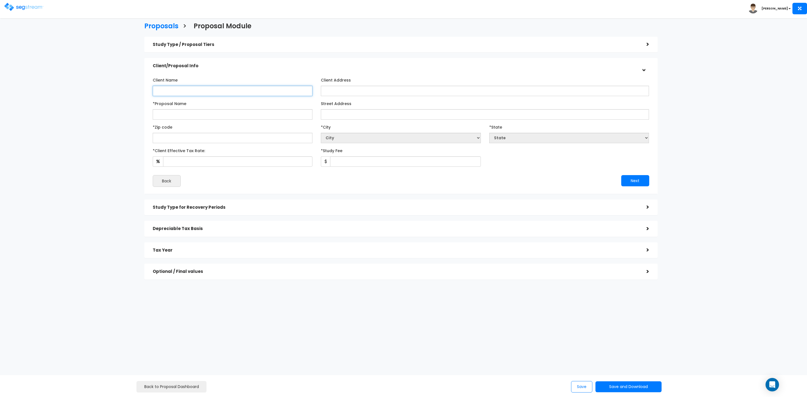
click at [224, 94] on input "Client Name" at bounding box center [233, 91] width 160 height 10
type input "[PERSON_NAME]"
click at [216, 114] on input "*Proposal Name" at bounding box center [233, 114] width 160 height 10
drag, startPoint x: 173, startPoint y: 114, endPoint x: 238, endPoint y: 117, distance: 65.7
click at [238, 117] on input "Mainz - 64-5230 Nani Waimea St" at bounding box center [233, 114] width 160 height 10
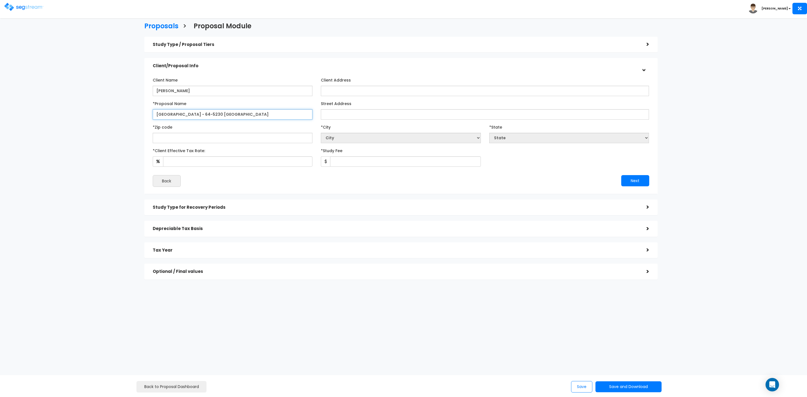
type input "Mainz - 64-5230 Nani Waimea St"
click at [345, 114] on input "Street Address" at bounding box center [485, 114] width 328 height 10
paste input "64-5230 Nani Waimea St"
type input "64-5230 Nani Waimea St"
click at [211, 137] on input "text" at bounding box center [233, 138] width 160 height 10
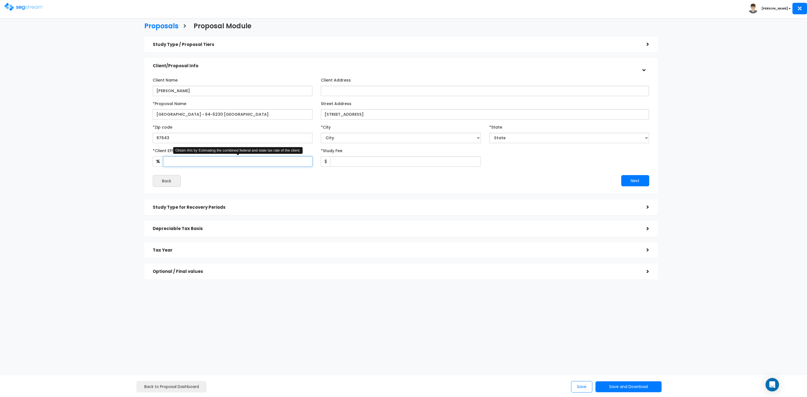
click at [273, 167] on div "Client Name Alma Mainz Client Address *Proposal Name 97643" at bounding box center [401, 131] width 497 height 112
click at [277, 159] on input "*Client Effective Tax Rate:" at bounding box center [238, 161] width 150 height 10
click at [375, 140] on select "City" at bounding box center [401, 138] width 160 height 10
click at [363, 137] on select "City" at bounding box center [401, 138] width 160 height 10
click at [199, 140] on input "97643" at bounding box center [233, 138] width 160 height 10
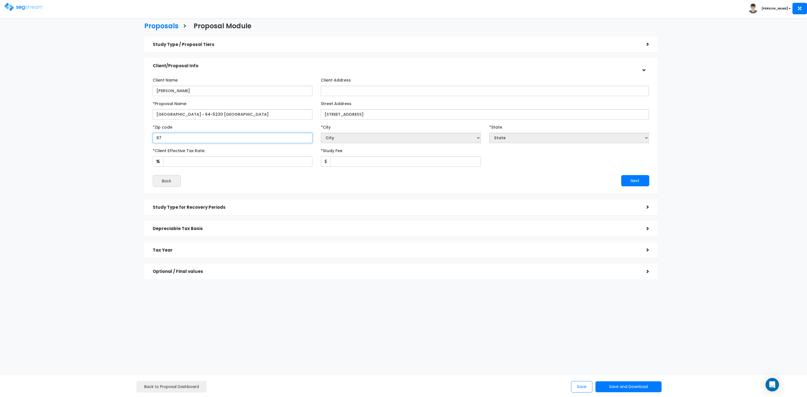
type input "9"
select select "National Average"
type input "97"
select select "OR"
type input "97643"
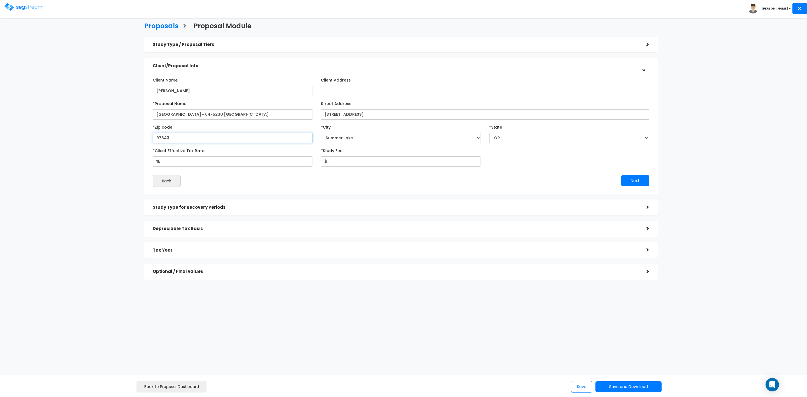
select select
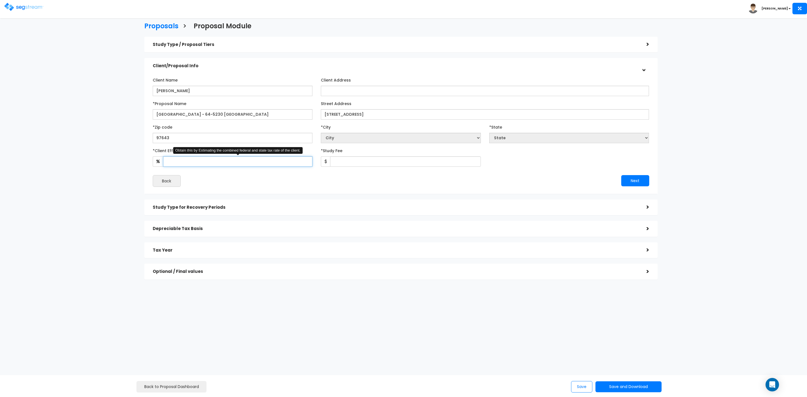
click at [264, 163] on input "*Client Effective Tax Rate:" at bounding box center [238, 161] width 150 height 10
type input "35"
click at [363, 159] on input "*Study Fee" at bounding box center [405, 161] width 151 height 10
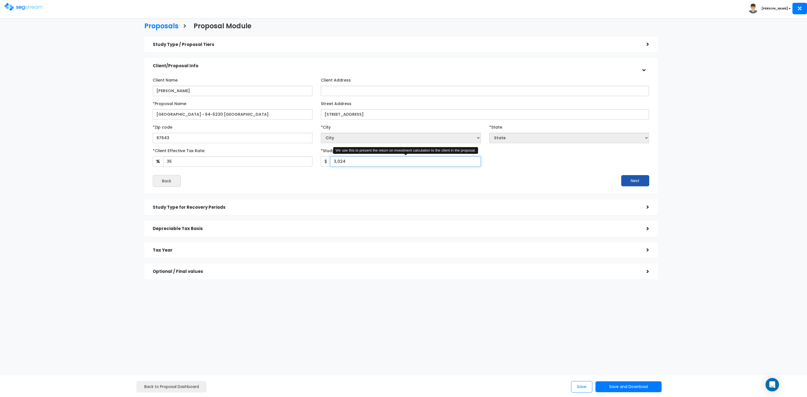
type input "3,024"
click at [640, 183] on button "Next" at bounding box center [635, 180] width 28 height 11
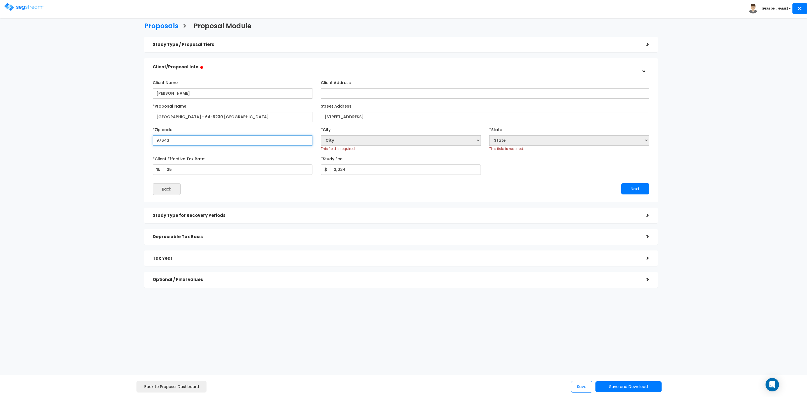
click at [209, 141] on input "97643" at bounding box center [233, 140] width 160 height 10
drag, startPoint x: 195, startPoint y: 142, endPoint x: 141, endPoint y: 142, distance: 53.8
click at [141, 142] on div "Study Type / Proposal Tiers > *Study Type Single Family Home Assisted/Senior Li…" at bounding box center [401, 165] width 522 height 262
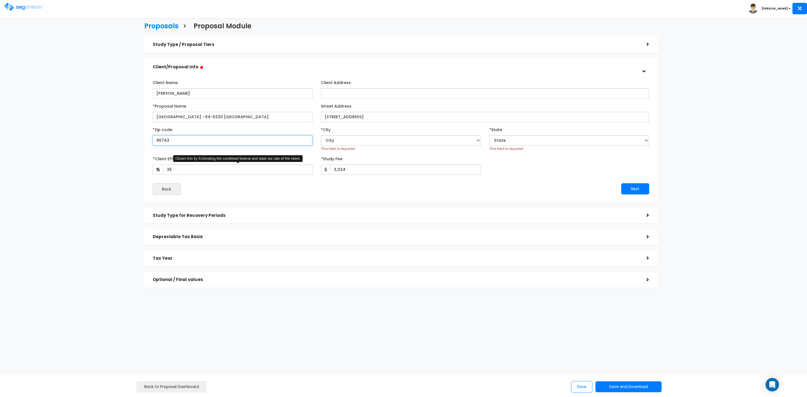
type input "96743"
click at [213, 172] on input "35" at bounding box center [238, 170] width 150 height 10
click at [341, 139] on select "City National Average Acampo Acton Adelanto Adin Agoura Hills Aguanga Ahwahnee …" at bounding box center [401, 140] width 160 height 10
select select "HI"
click at [504, 174] on div "*Client Effective Tax Rate: 35 *Study Fee" at bounding box center [401, 164] width 505 height 21
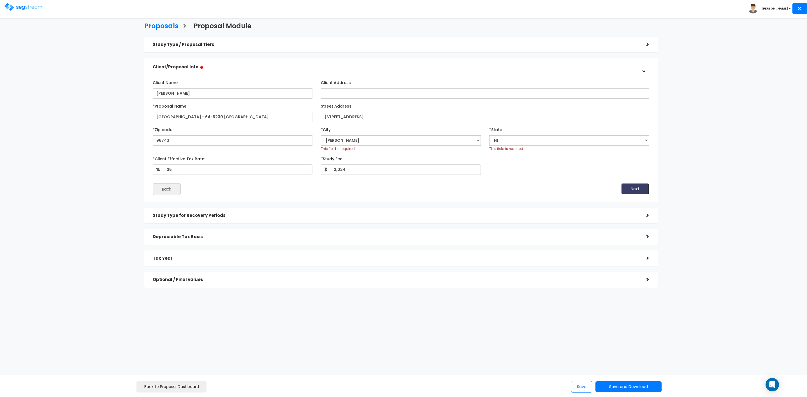
click at [630, 187] on button "Next" at bounding box center [635, 188] width 28 height 11
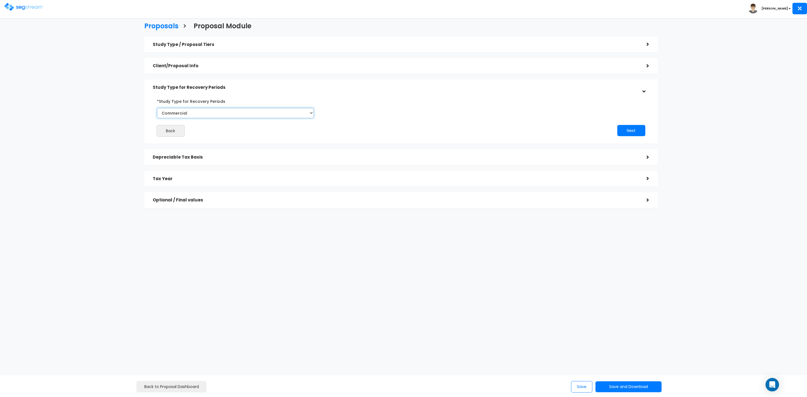
click at [250, 115] on select "Commercial Residential" at bounding box center [235, 113] width 157 height 10
select select "Residential"
click at [157, 108] on select "Commercial Residential" at bounding box center [235, 113] width 157 height 10
click at [624, 133] on button "Next" at bounding box center [632, 130] width 28 height 11
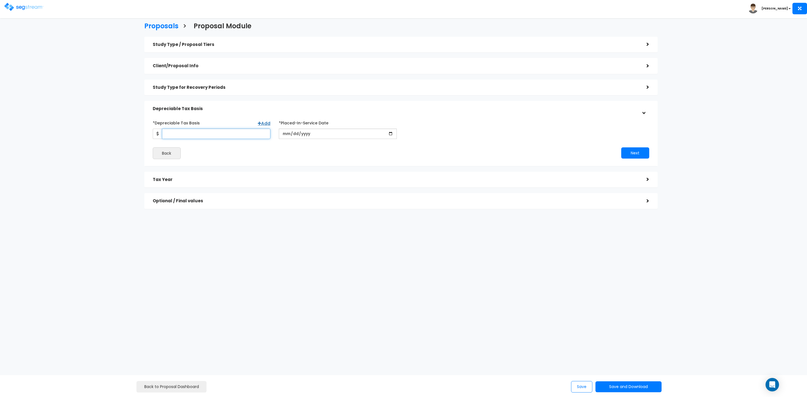
click at [188, 135] on input "*Depreciable Tax Basis" at bounding box center [216, 134] width 109 height 10
type input "534,968"
click at [303, 133] on input "date" at bounding box center [338, 134] width 118 height 10
click at [287, 135] on input "date" at bounding box center [338, 134] width 118 height 10
type input "2024-06-15"
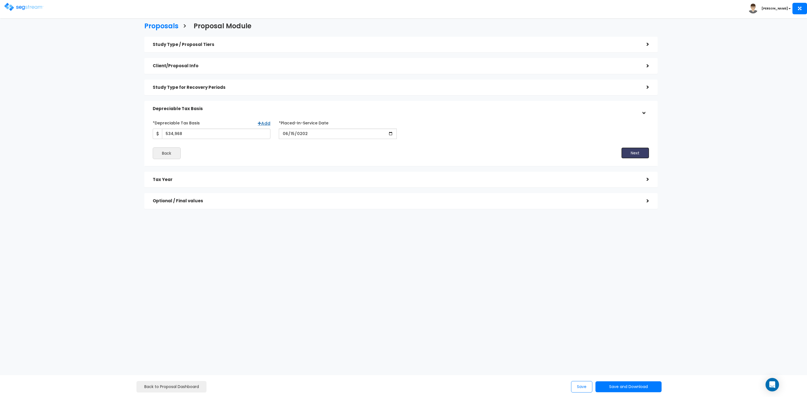
click at [636, 149] on button "Next" at bounding box center [635, 152] width 28 height 11
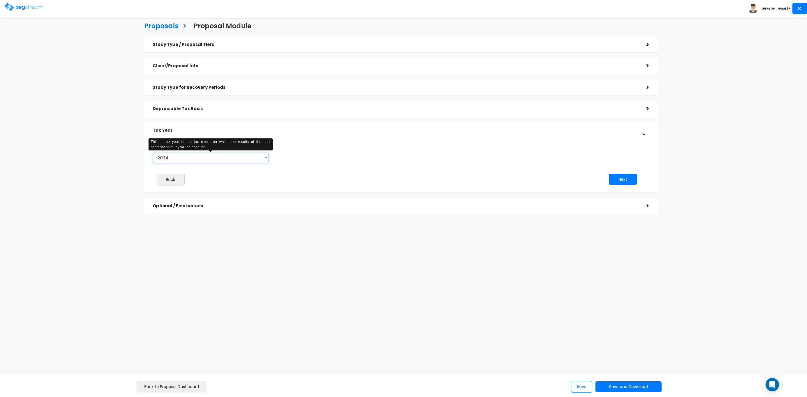
click at [235, 158] on select "2024 2025 2026" at bounding box center [211, 158] width 116 height 10
select select "2025"
click at [153, 153] on select "2024 2025 2026" at bounding box center [211, 158] width 116 height 10
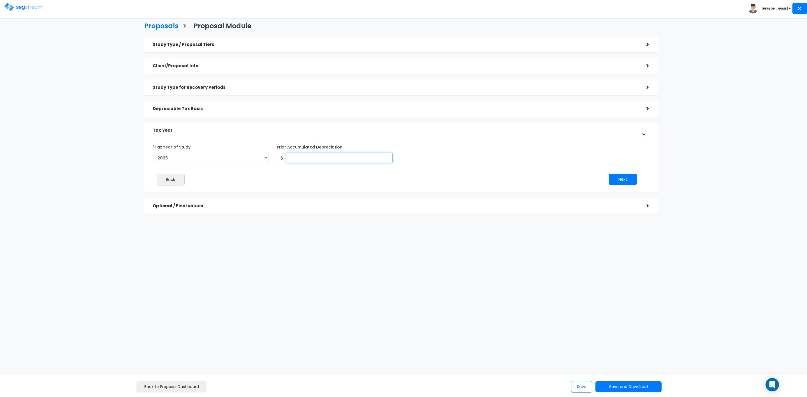
click at [341, 158] on input "Prior Accumulated Depreciation" at bounding box center [339, 158] width 107 height 10
type input "18,357"
click at [623, 178] on button "Next" at bounding box center [623, 179] width 28 height 11
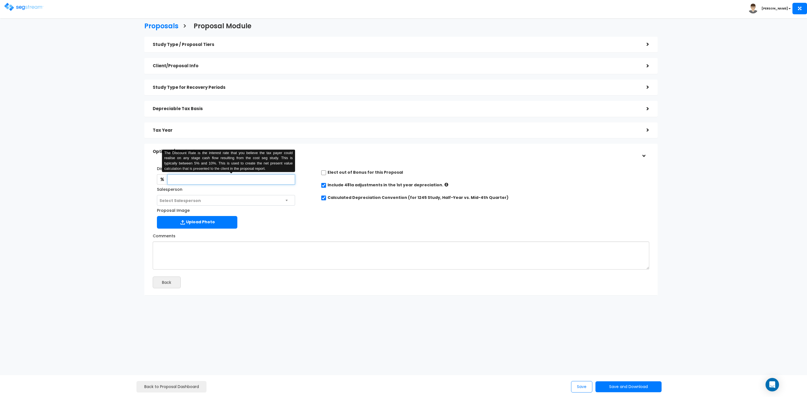
click at [246, 178] on input "text" at bounding box center [231, 179] width 128 height 10
type input "8"
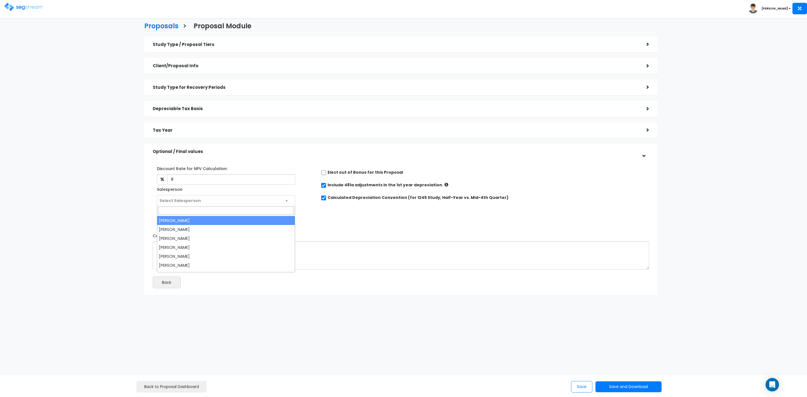
click at [174, 200] on span "Select Salesperson" at bounding box center [180, 201] width 41 height 6
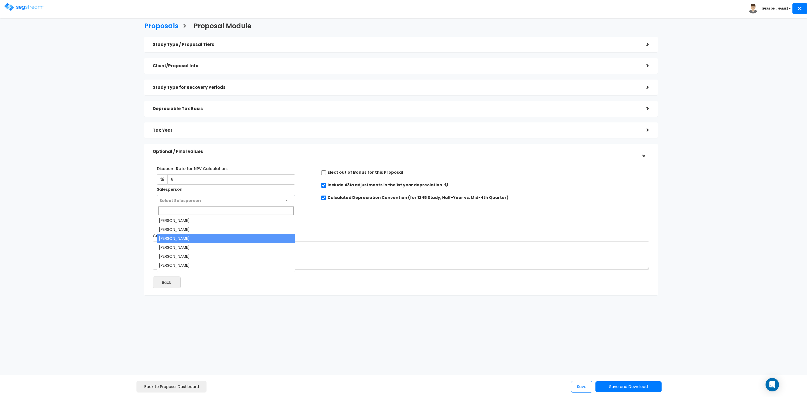
select select "173"
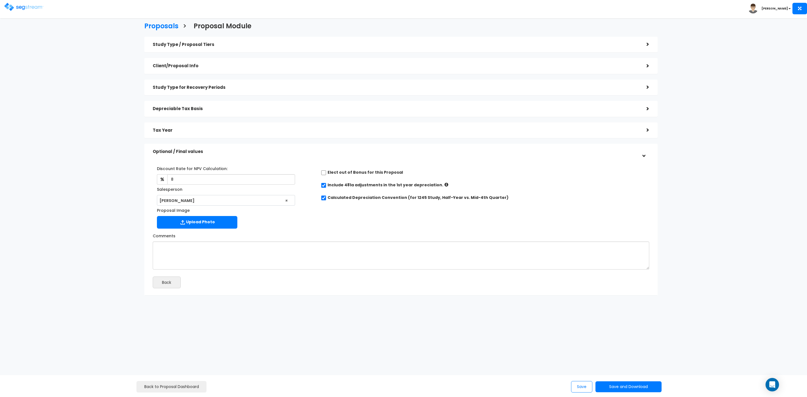
click at [258, 44] on h5 "Study Type / Proposal Tiers" at bounding box center [396, 44] width 486 height 5
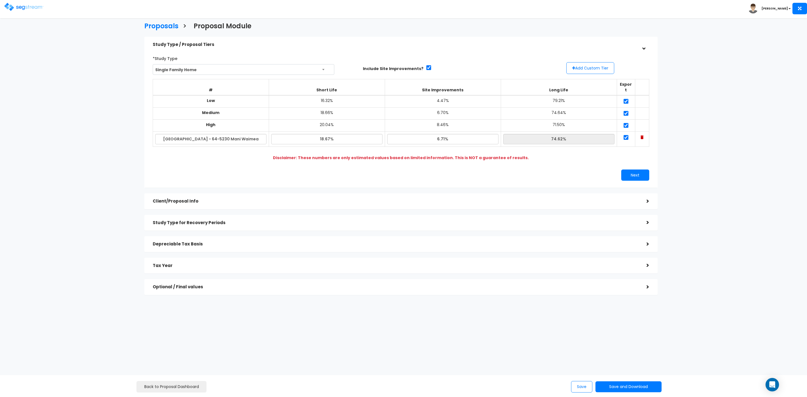
click at [348, 199] on h5 "Client/Proposal Info" at bounding box center [396, 201] width 486 height 5
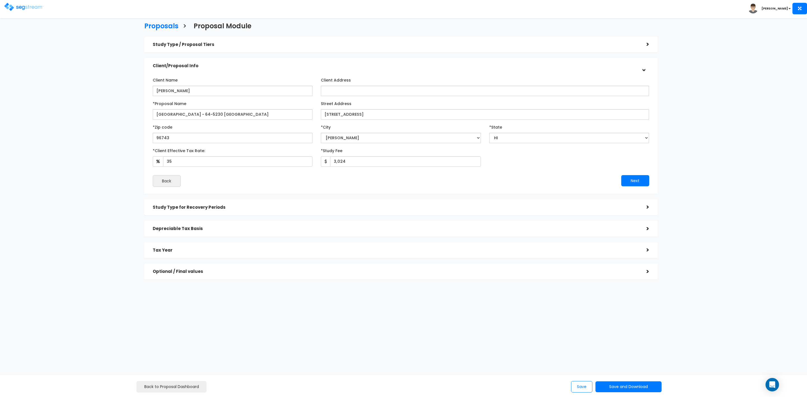
click at [338, 205] on div "Study Type for Recovery Periods" at bounding box center [396, 207] width 486 height 10
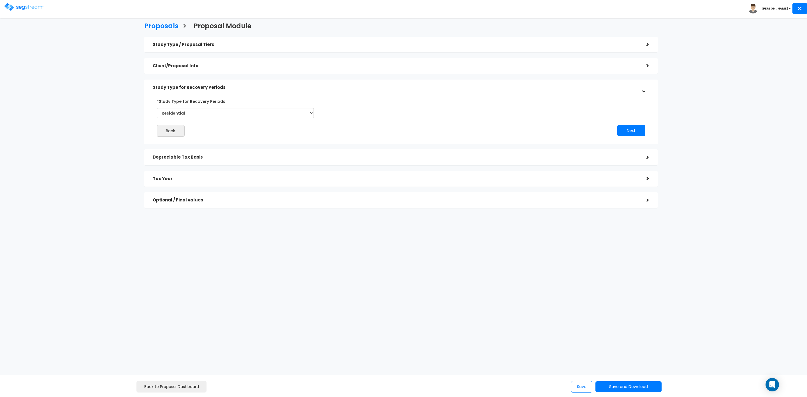
click at [309, 156] on h5 "Depreciable Tax Basis" at bounding box center [396, 157] width 486 height 5
click at [633, 153] on button "Next" at bounding box center [635, 152] width 28 height 11
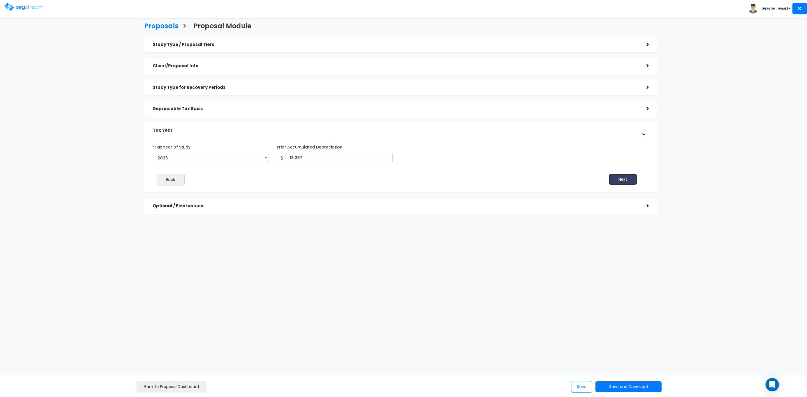
click at [624, 176] on button "Next" at bounding box center [623, 179] width 28 height 11
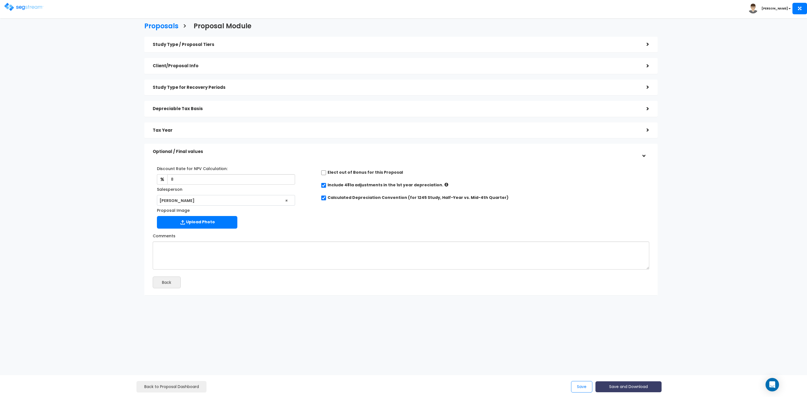
click at [625, 387] on button "Save and Download" at bounding box center [629, 387] width 66 height 11
click at [628, 359] on link "Custom Proposal" at bounding box center [643, 358] width 88 height 13
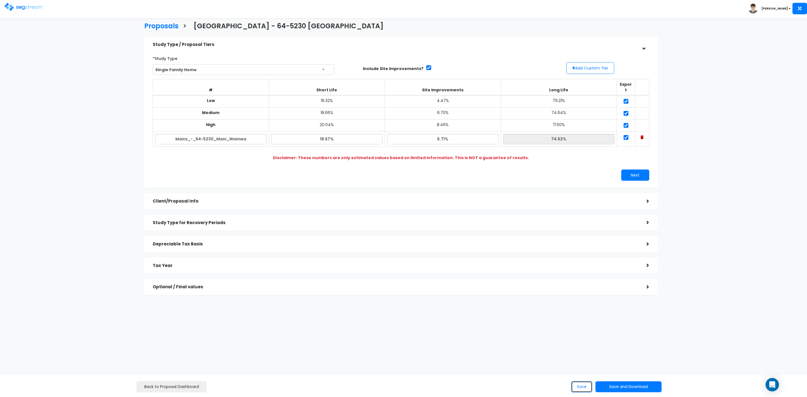
click at [577, 386] on button "Save" at bounding box center [581, 386] width 21 height 11
click at [162, 23] on h3 "Proposals" at bounding box center [161, 26] width 34 height 9
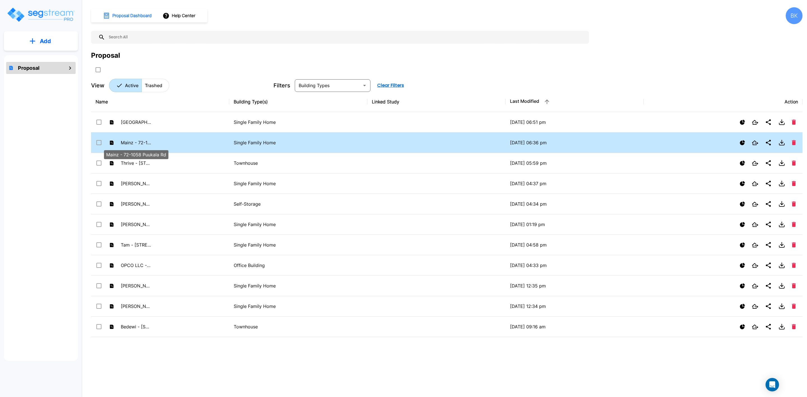
click at [131, 140] on p "Mainz - 72-1058 Puukala Rd" at bounding box center [136, 142] width 31 height 7
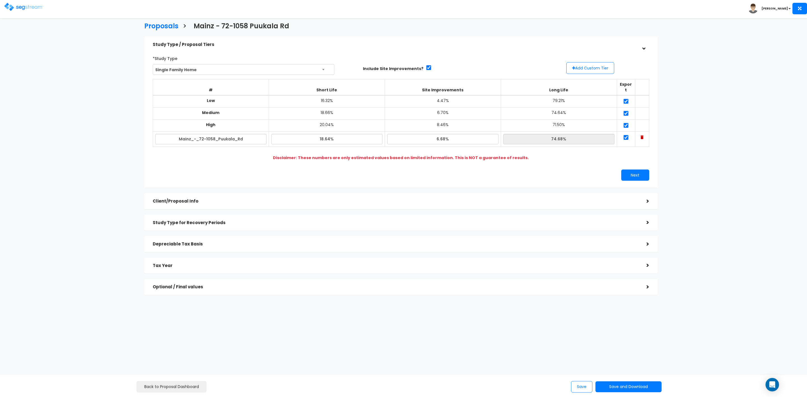
click at [617, 199] on h5 "Client/Proposal Info" at bounding box center [396, 201] width 486 height 5
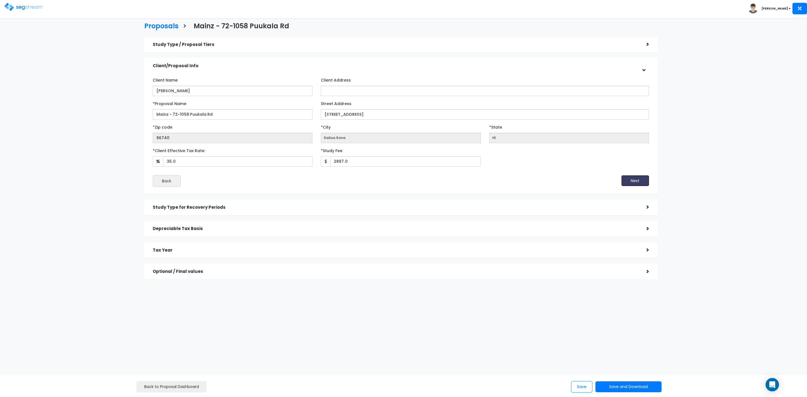
click at [630, 180] on button "Next" at bounding box center [635, 180] width 28 height 11
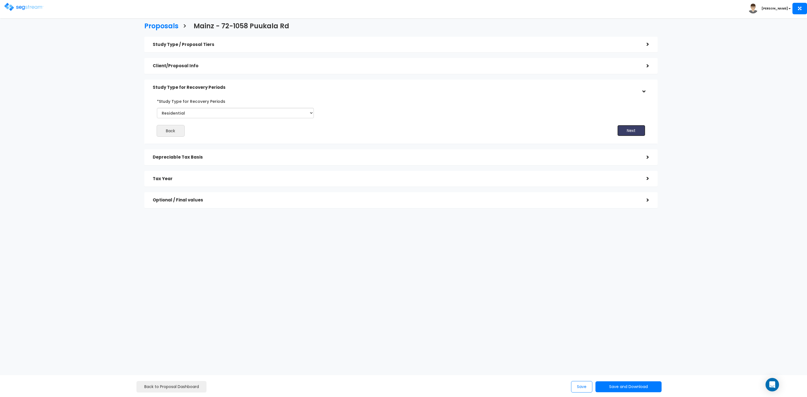
click at [624, 133] on button "Next" at bounding box center [632, 130] width 28 height 11
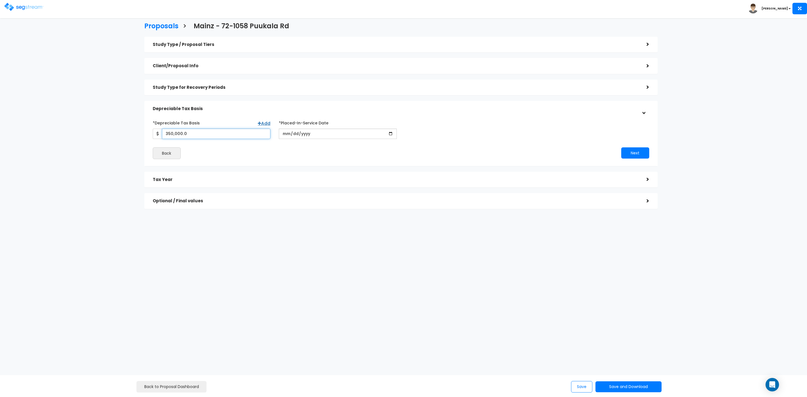
drag, startPoint x: 213, startPoint y: 134, endPoint x: 148, endPoint y: 132, distance: 64.8
click at [148, 132] on div "*Depreciable Tax Basis Add 350,000.0 *Placed-In-Service Date [DATE] Back Next" at bounding box center [401, 138] width 514 height 55
type input "513,792"
click at [639, 149] on button "Next" at bounding box center [635, 152] width 28 height 11
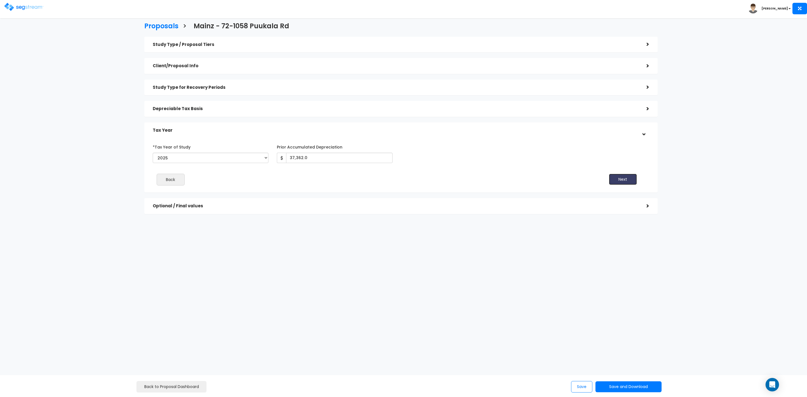
click at [624, 179] on button "Next" at bounding box center [623, 179] width 28 height 11
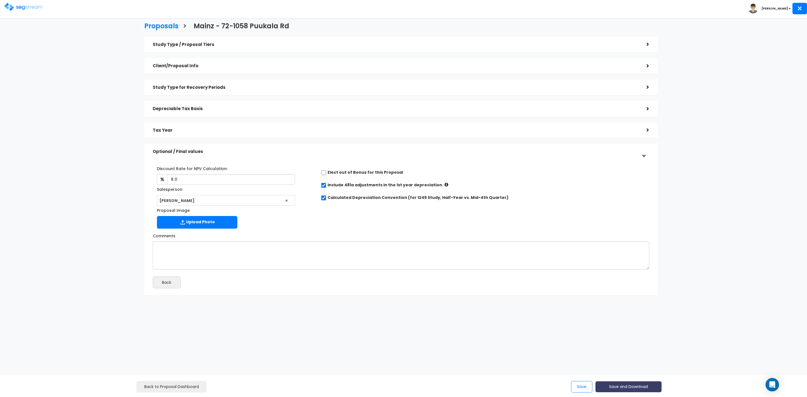
click at [622, 387] on button "Save and Download" at bounding box center [629, 387] width 66 height 11
click at [627, 359] on link "Custom Proposal" at bounding box center [643, 358] width 88 height 13
click at [581, 386] on button "Save" at bounding box center [581, 386] width 21 height 11
click at [582, 387] on button "Save" at bounding box center [581, 386] width 21 height 11
